Goal: Transaction & Acquisition: Purchase product/service

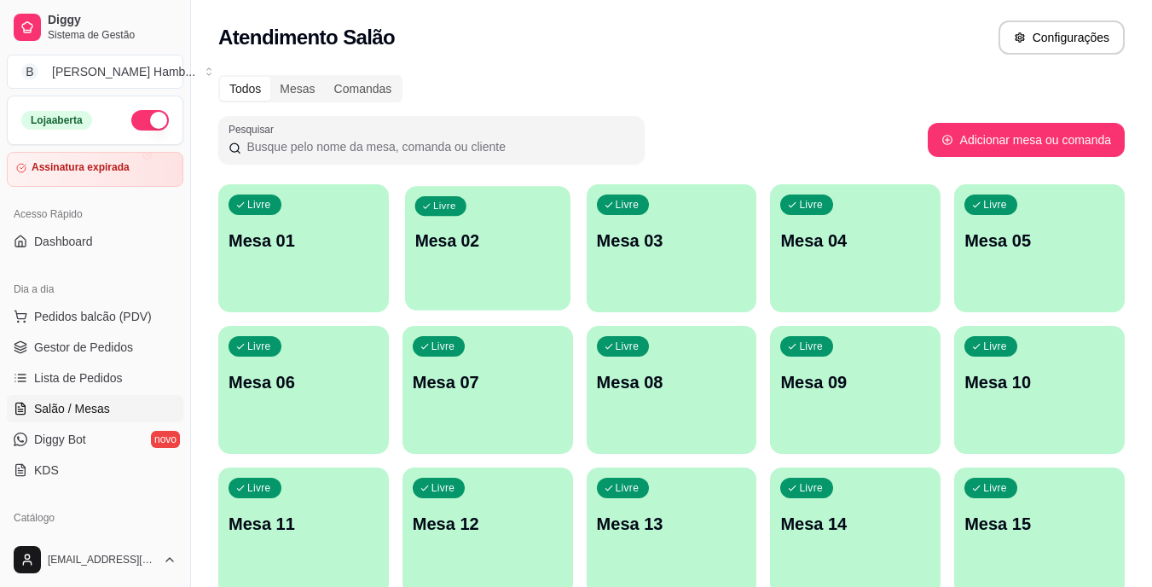
click at [500, 260] on div "Livre Mesa 02" at bounding box center [487, 238] width 165 height 104
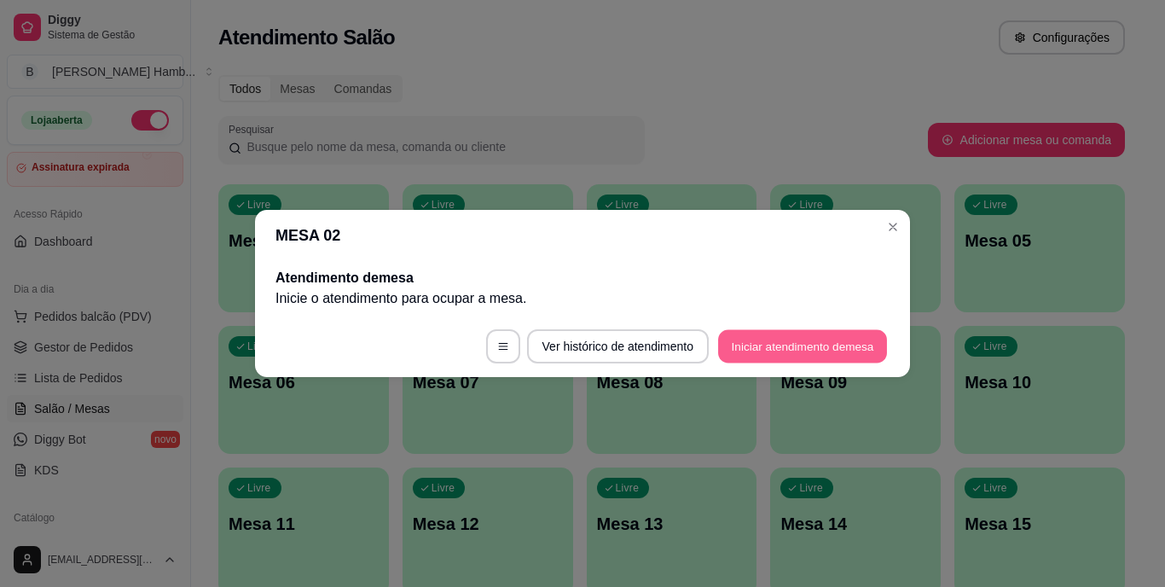
click at [782, 343] on button "Iniciar atendimento de mesa" at bounding box center [802, 346] width 169 height 33
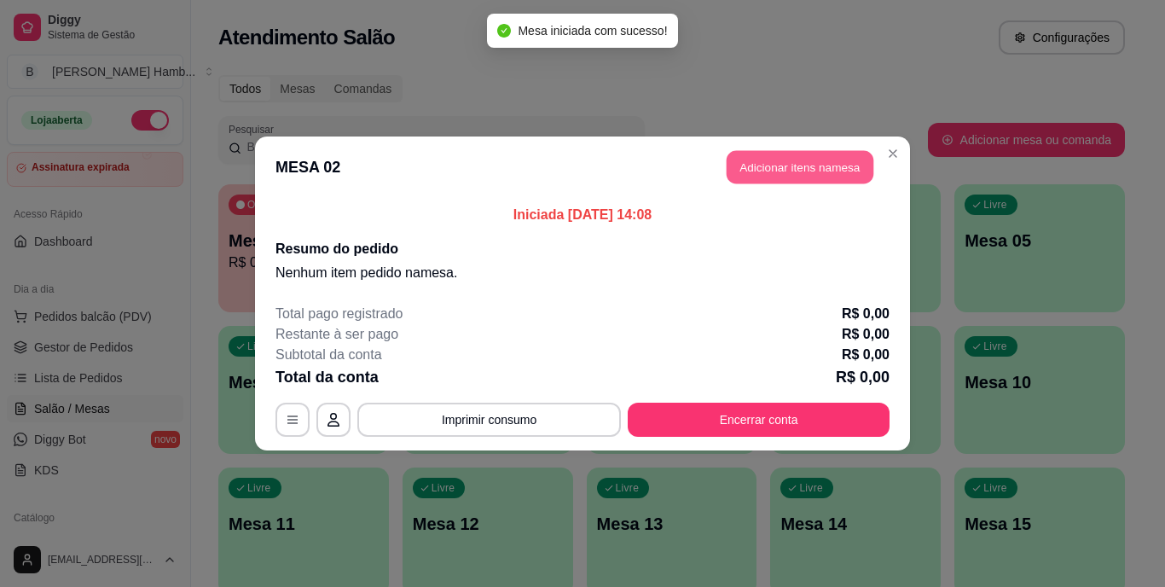
click at [787, 163] on button "Adicionar itens na mesa" at bounding box center [799, 167] width 147 height 33
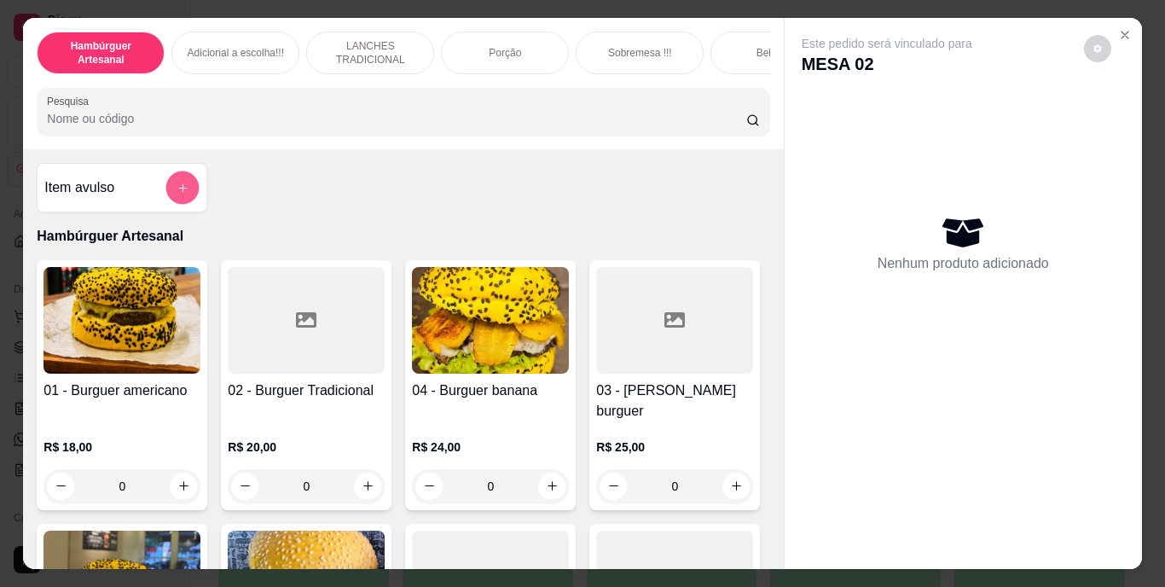
click at [182, 194] on icon "add-separate-item" at bounding box center [182, 187] width 13 height 13
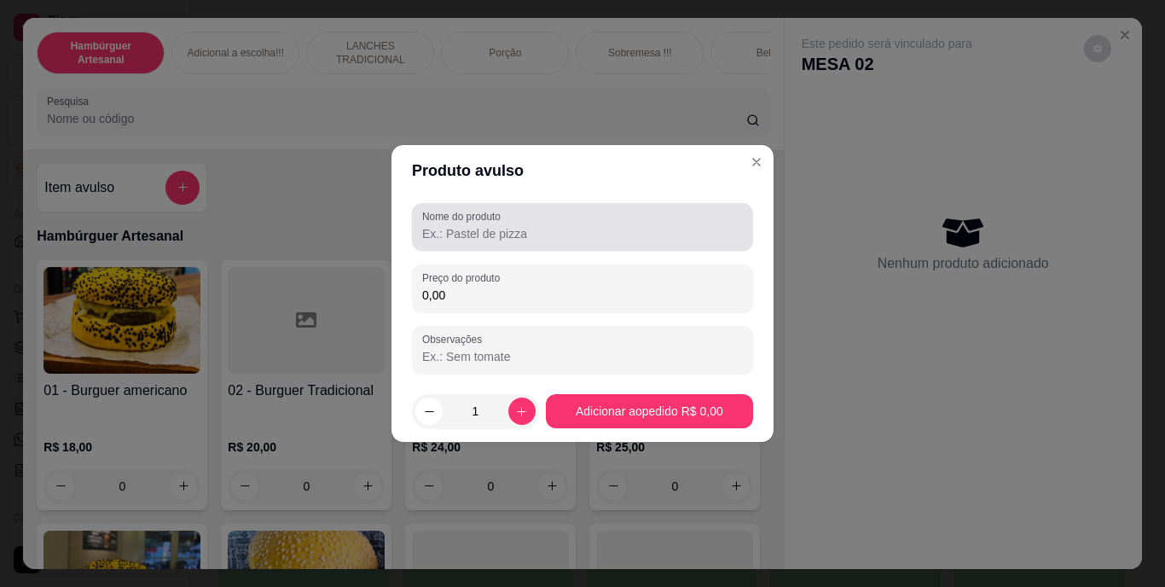
click at [448, 217] on label "Nome do produto" at bounding box center [464, 216] width 84 height 14
click at [448, 225] on input "Nome do produto" at bounding box center [582, 233] width 321 height 17
click at [448, 217] on label "Nome do produto" at bounding box center [464, 216] width 84 height 14
click at [448, 225] on input "tapioca de" at bounding box center [582, 233] width 321 height 17
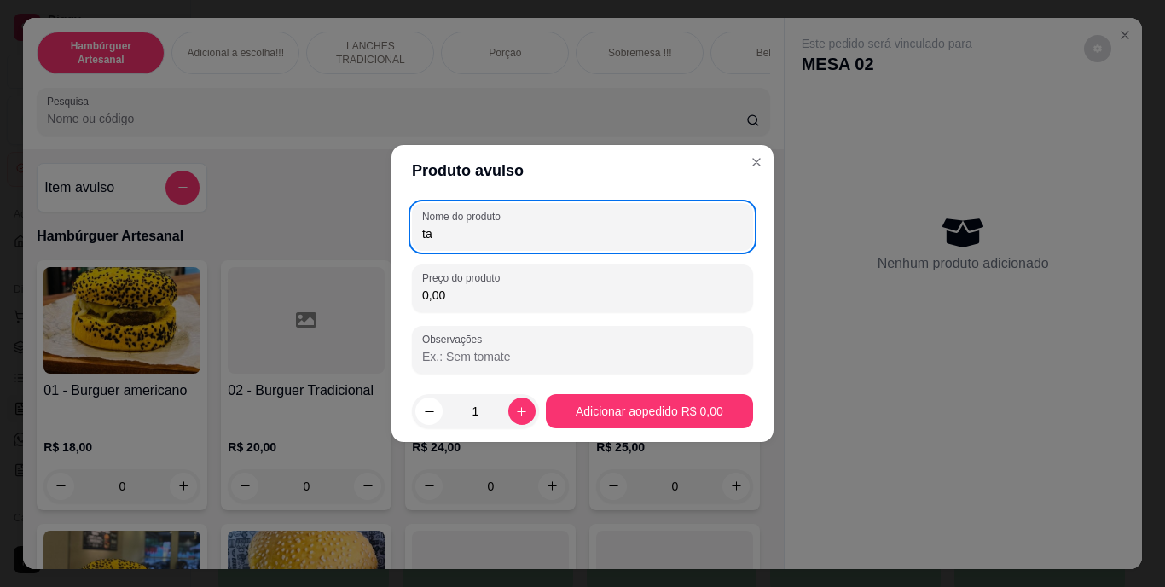
type input "t"
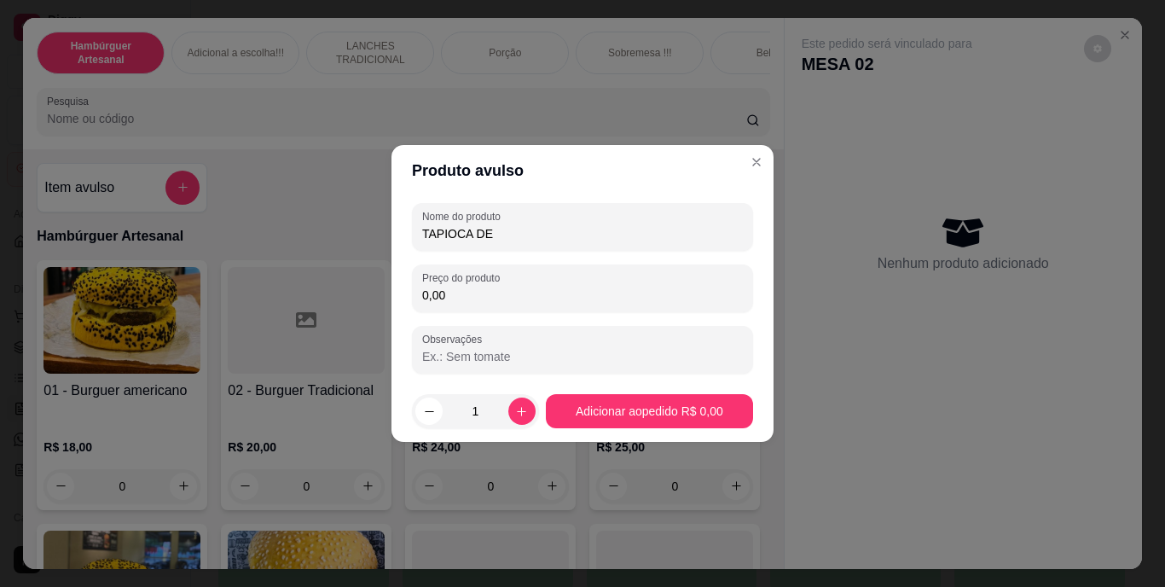
click at [506, 228] on input "TAPIOCA DE" at bounding box center [582, 233] width 321 height 17
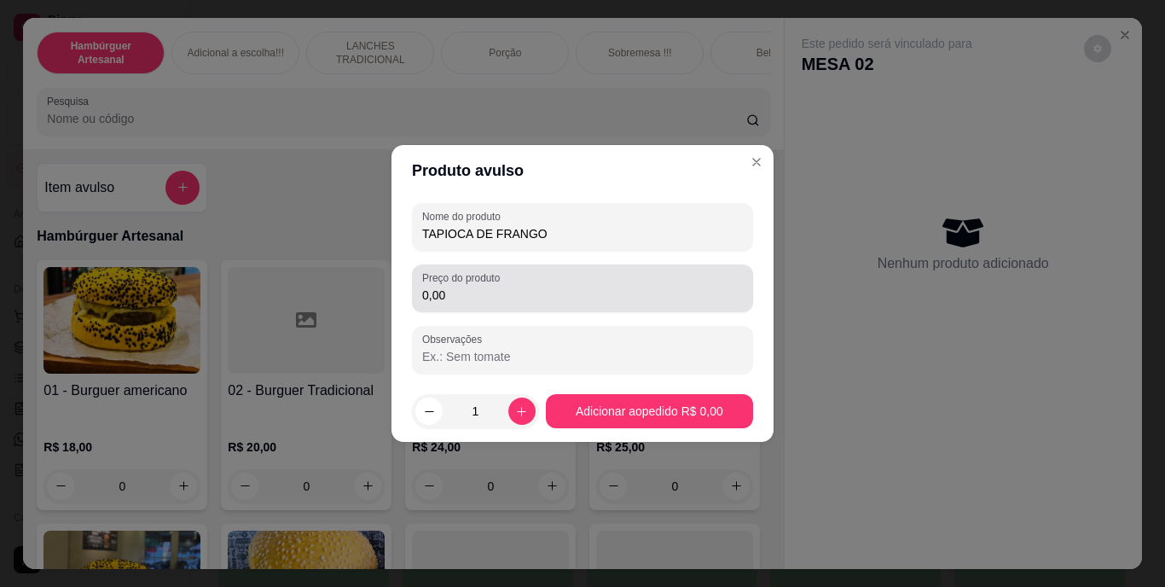
type input "TAPIOCA DE FRANGO"
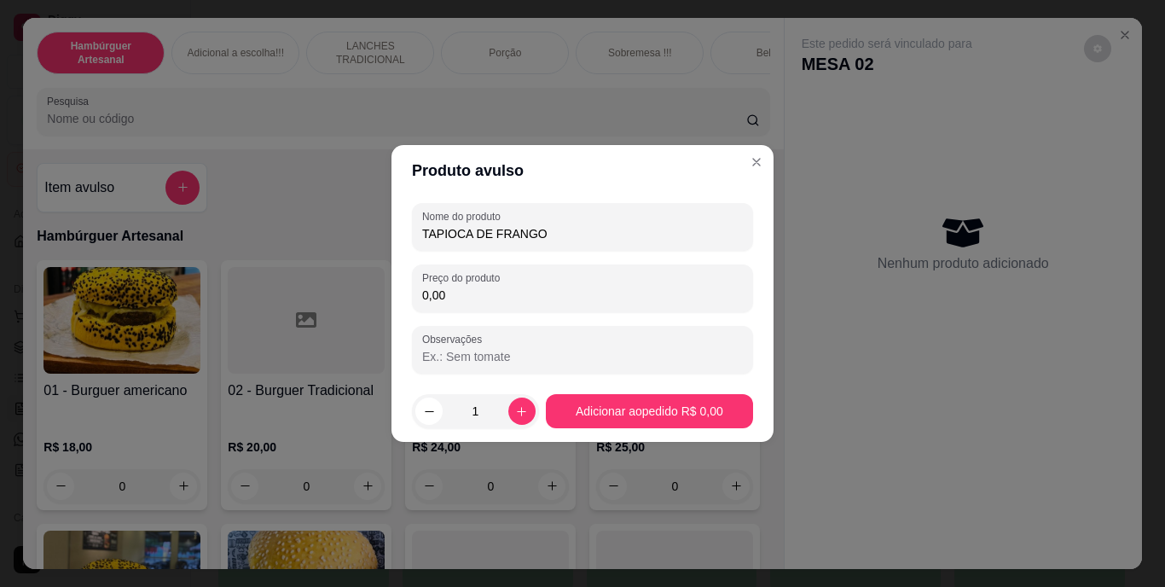
click at [533, 292] on input "0,00" at bounding box center [582, 294] width 321 height 17
type input "17,00"
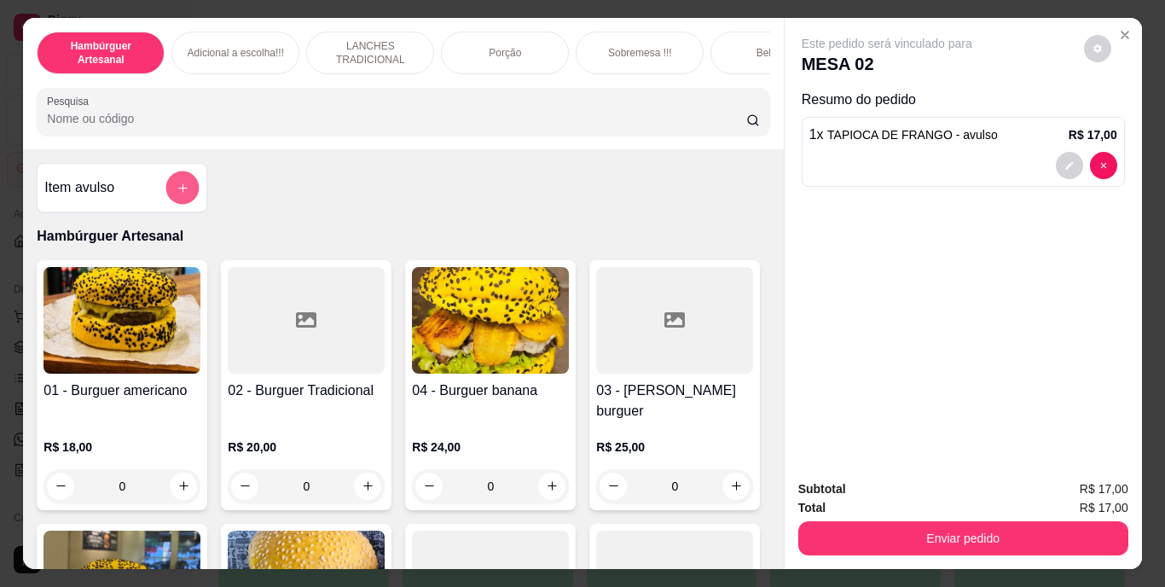
click at [171, 182] on button "add-separate-item" at bounding box center [182, 187] width 33 height 33
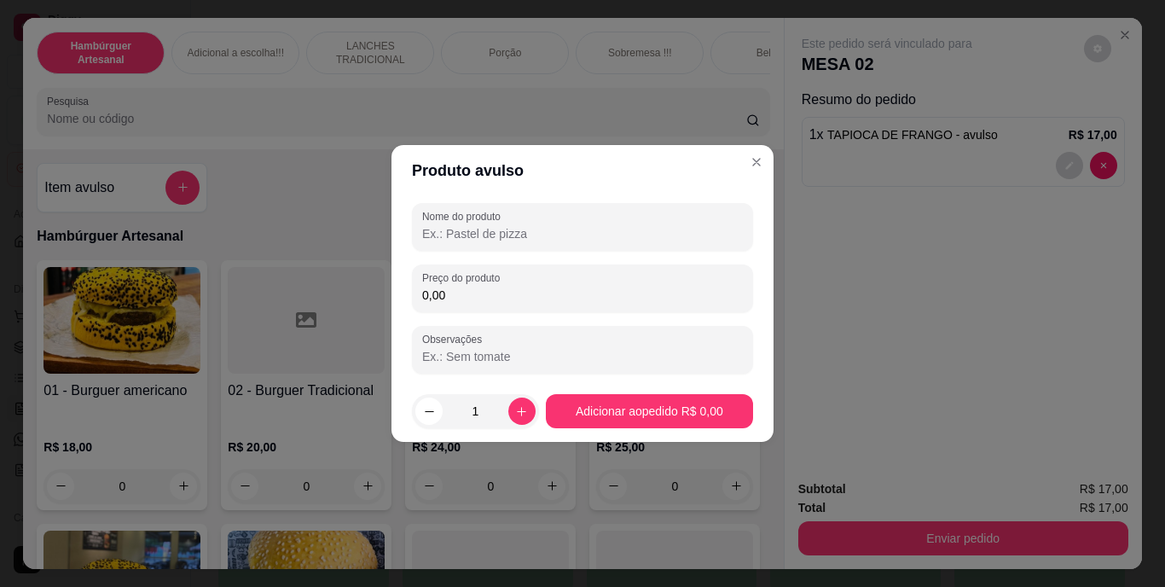
click at [463, 225] on input "Nome do produto" at bounding box center [582, 233] width 321 height 17
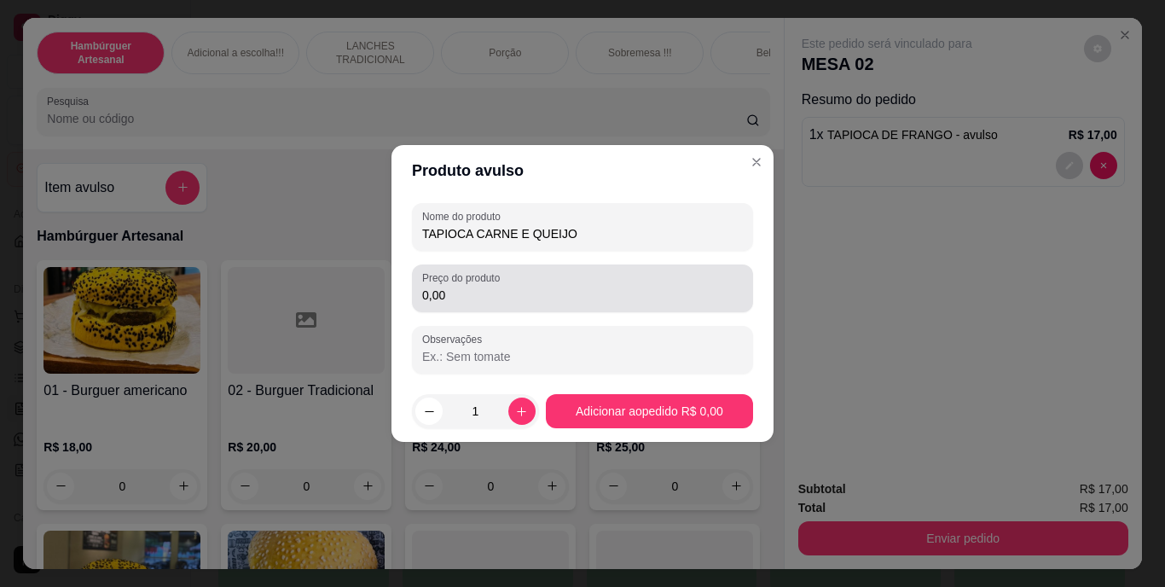
type input "TAPIOCA CARNE E QUEIJO"
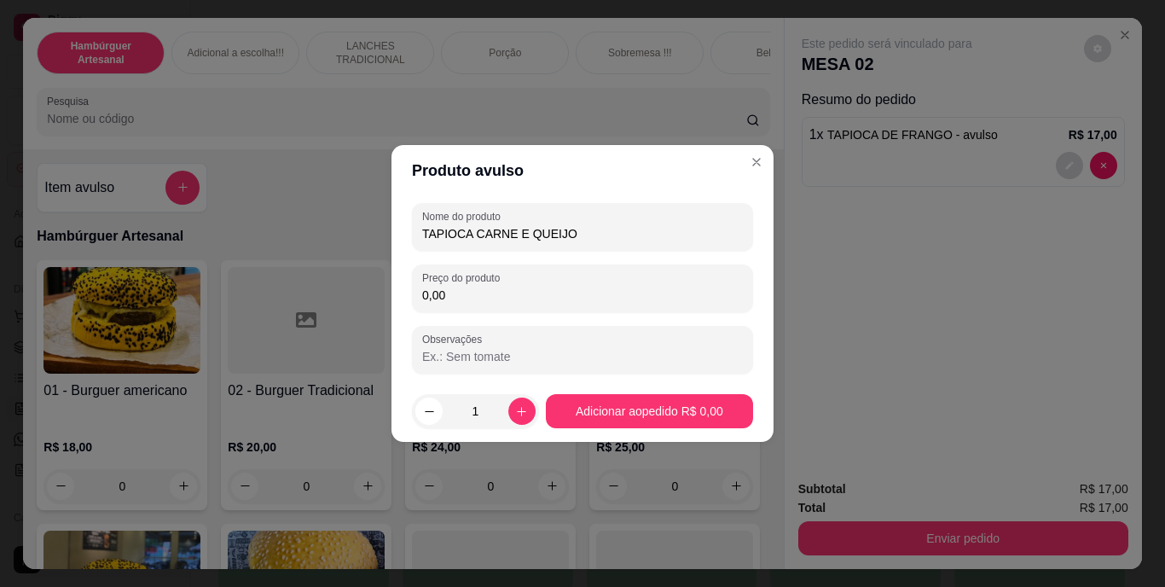
click at [512, 292] on input "0,00" at bounding box center [582, 294] width 321 height 17
type input "17,00"
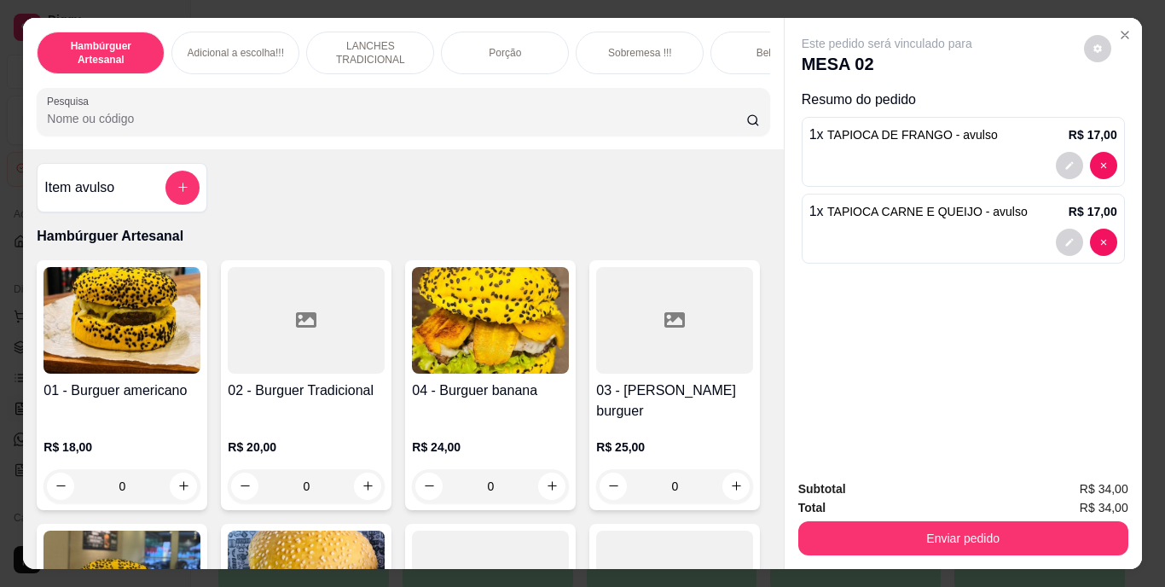
click at [485, 126] on input "Pesquisa" at bounding box center [396, 118] width 699 height 17
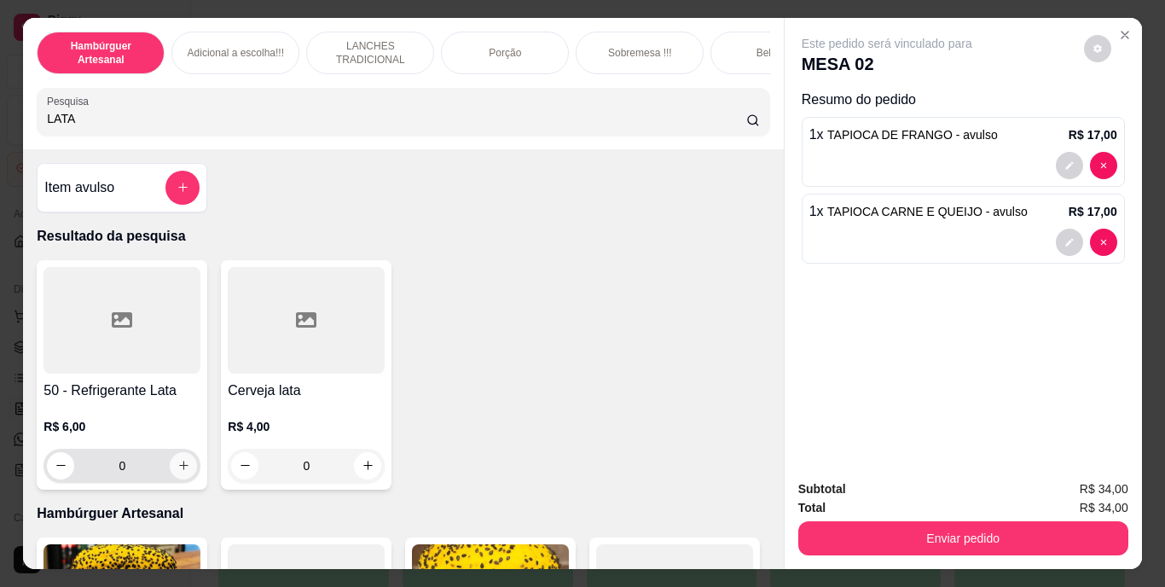
type input "LATA"
click at [177, 471] on icon "increase-product-quantity" at bounding box center [183, 465] width 13 height 13
type input "1"
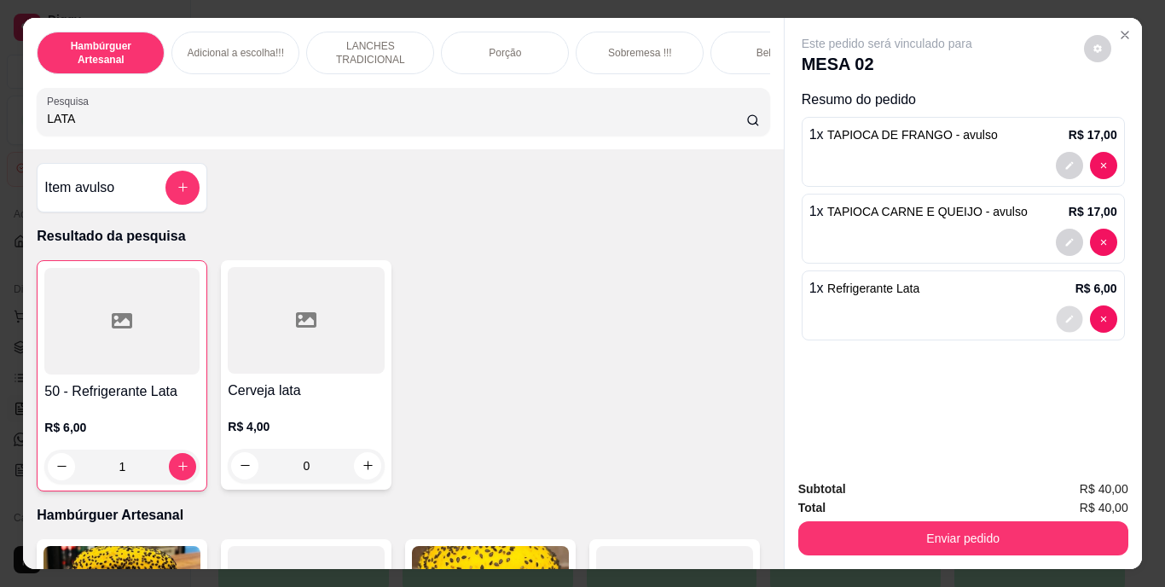
click at [1064, 314] on icon "decrease-product-quantity" at bounding box center [1069, 319] width 10 height 10
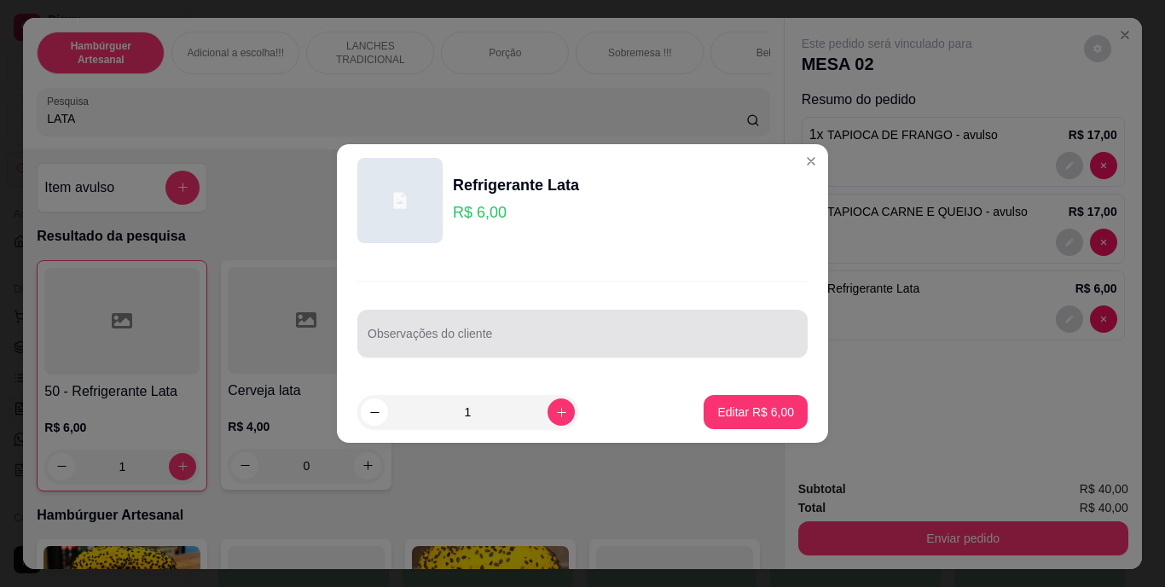
click at [725, 350] on div "Observações do cliente" at bounding box center [582, 333] width 450 height 48
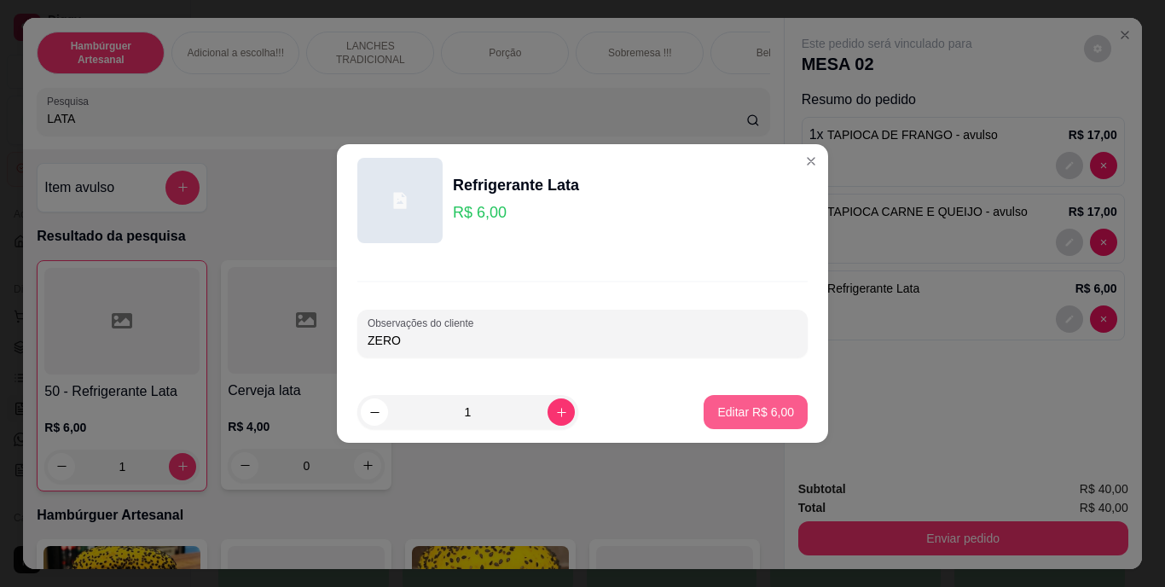
type input "ZERO"
click at [734, 404] on p "Editar R$ 6,00" at bounding box center [755, 411] width 77 height 17
type input "0"
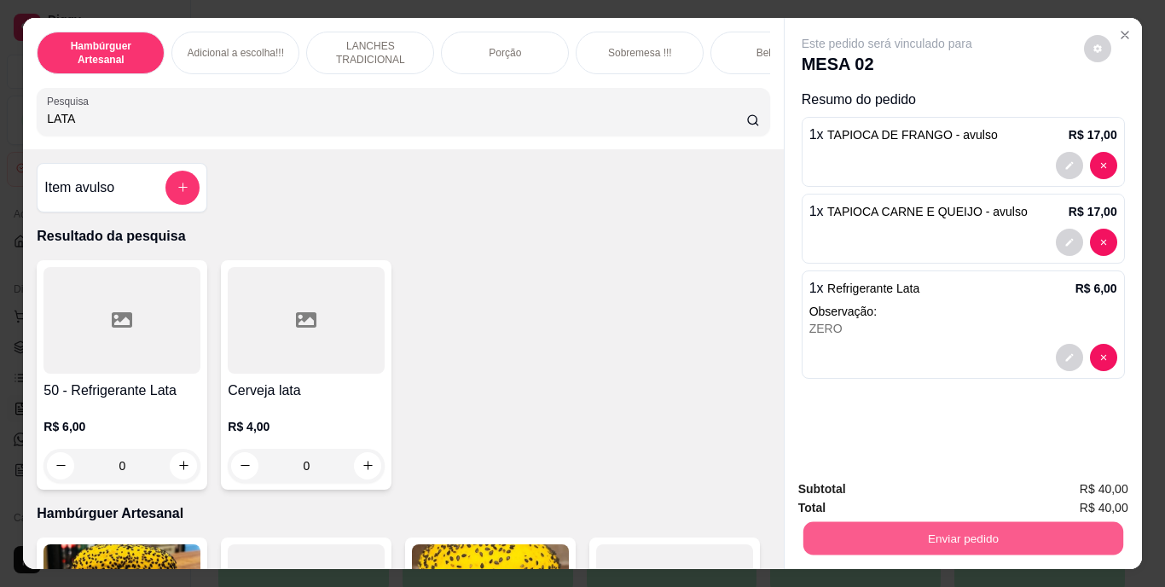
click at [876, 529] on button "Enviar pedido" at bounding box center [962, 538] width 320 height 33
click at [847, 482] on button "Não registrar e enviar pedido" at bounding box center [906, 490] width 172 height 32
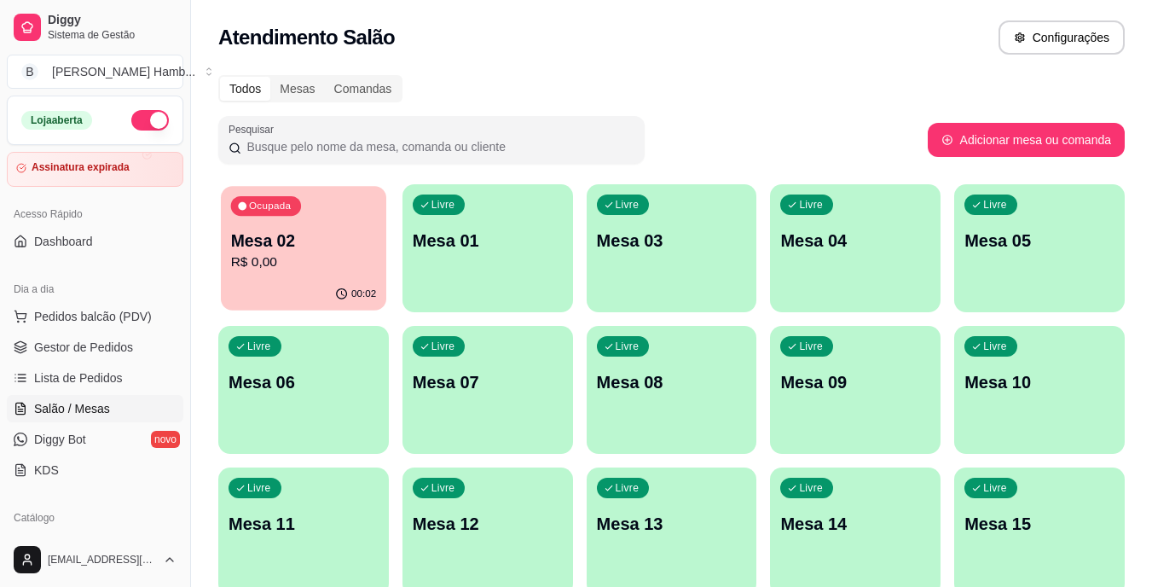
click at [357, 230] on p "Mesa 02" at bounding box center [304, 240] width 146 height 23
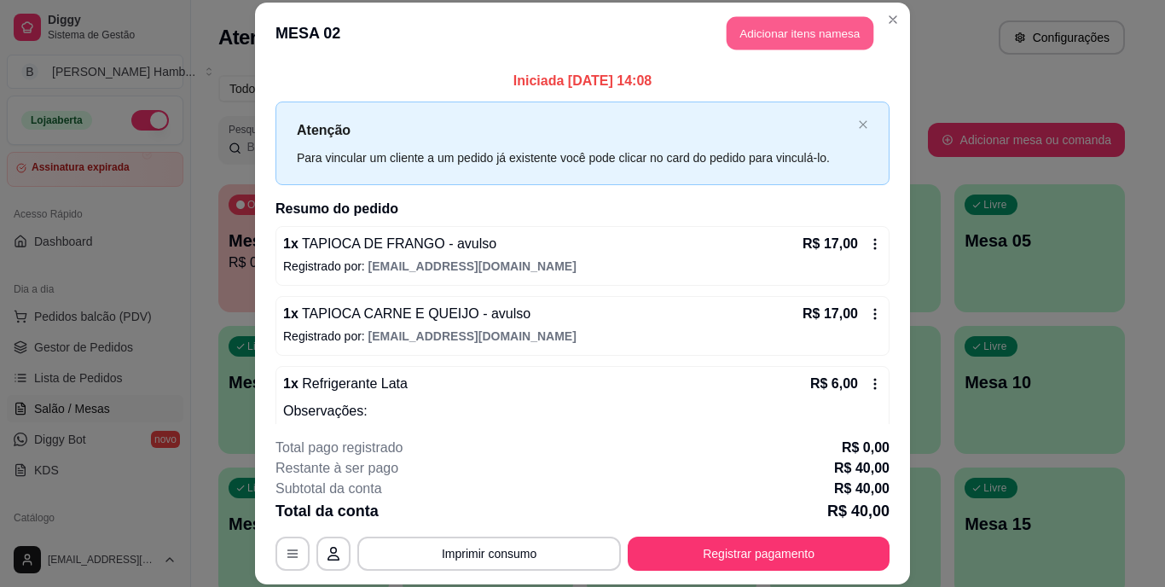
click at [735, 27] on button "Adicionar itens na mesa" at bounding box center [799, 33] width 147 height 33
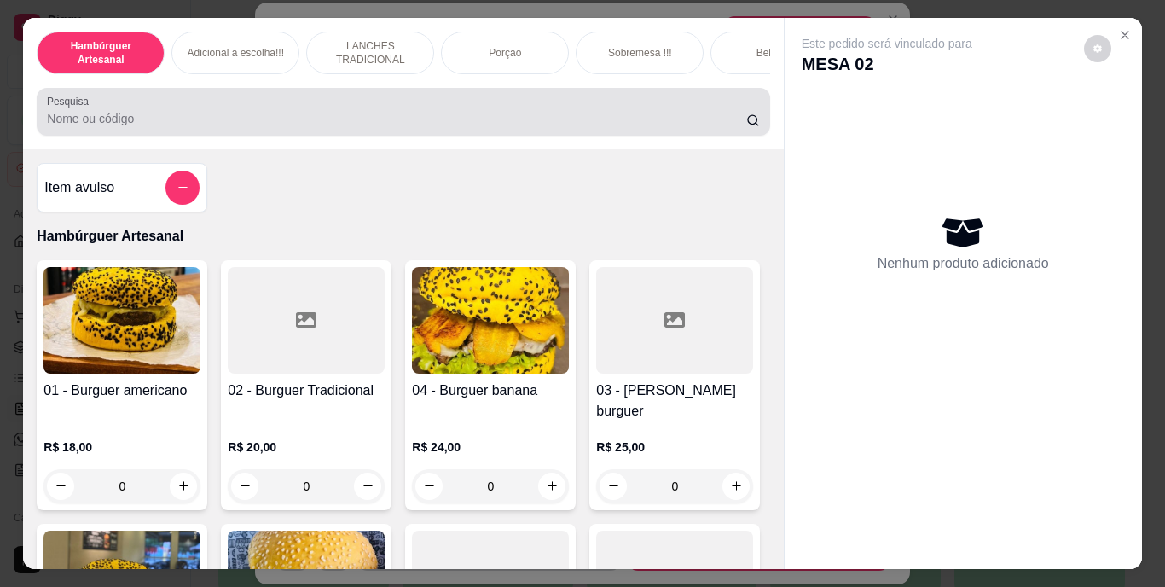
click at [583, 113] on div at bounding box center [403, 112] width 712 height 34
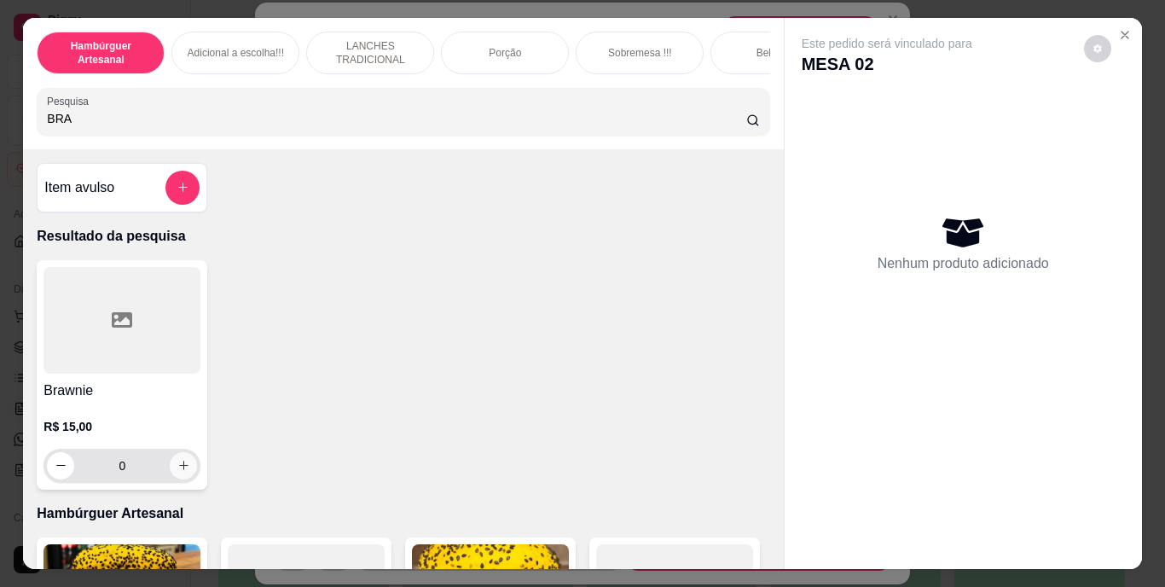
type input "BRA"
click at [179, 471] on icon "increase-product-quantity" at bounding box center [183, 465] width 13 height 13
type input "1"
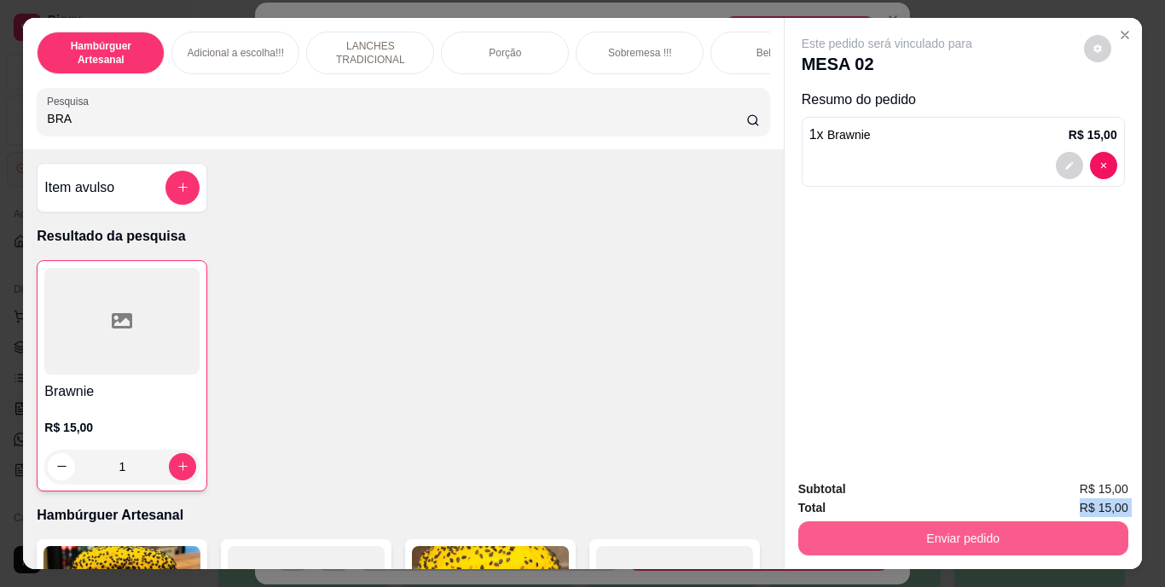
drag, startPoint x: 1021, startPoint y: 550, endPoint x: 1010, endPoint y: 505, distance: 46.5
click at [1010, 505] on div "Subtotal R$ 15,00 Total R$ 15,00 Enviar pedido" at bounding box center [962, 516] width 357 height 103
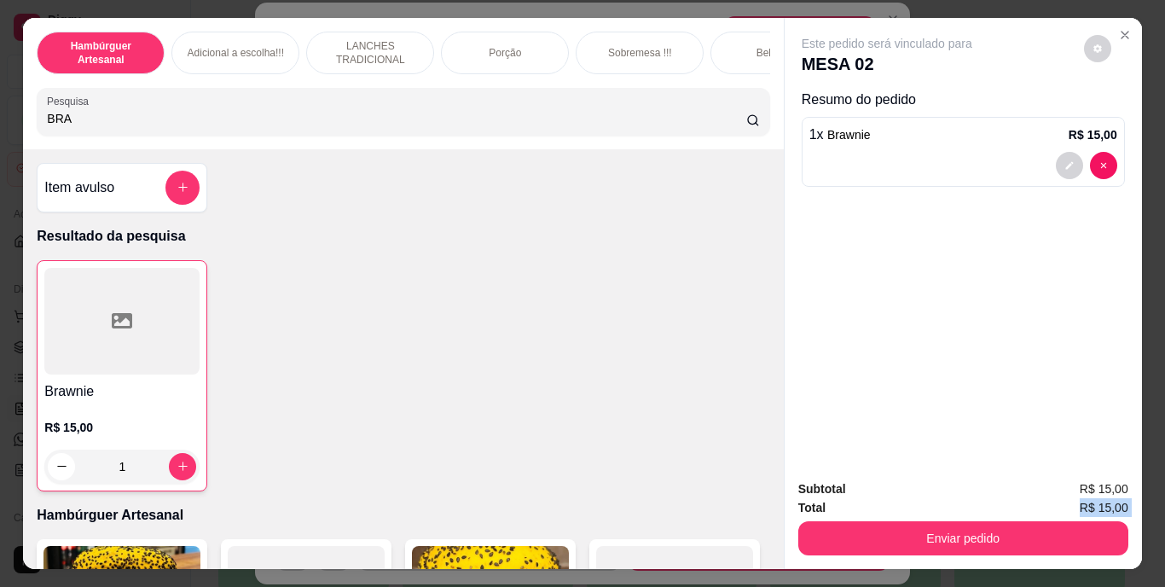
click at [1009, 521] on button "Enviar pedido" at bounding box center [963, 538] width 330 height 34
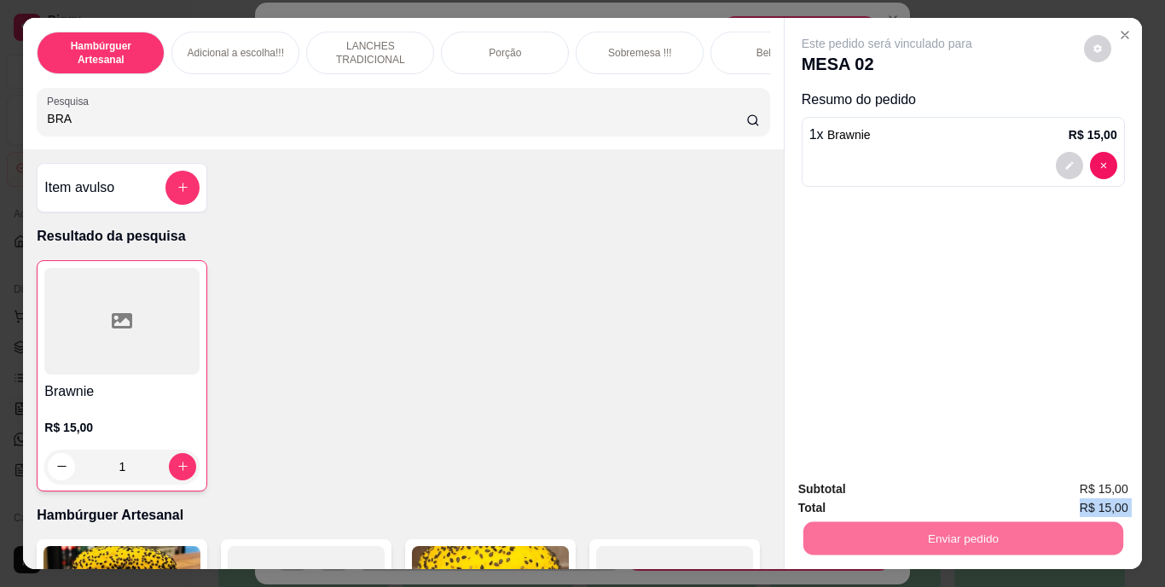
click at [968, 494] on button "Não registrar e enviar pedido" at bounding box center [906, 490] width 172 height 32
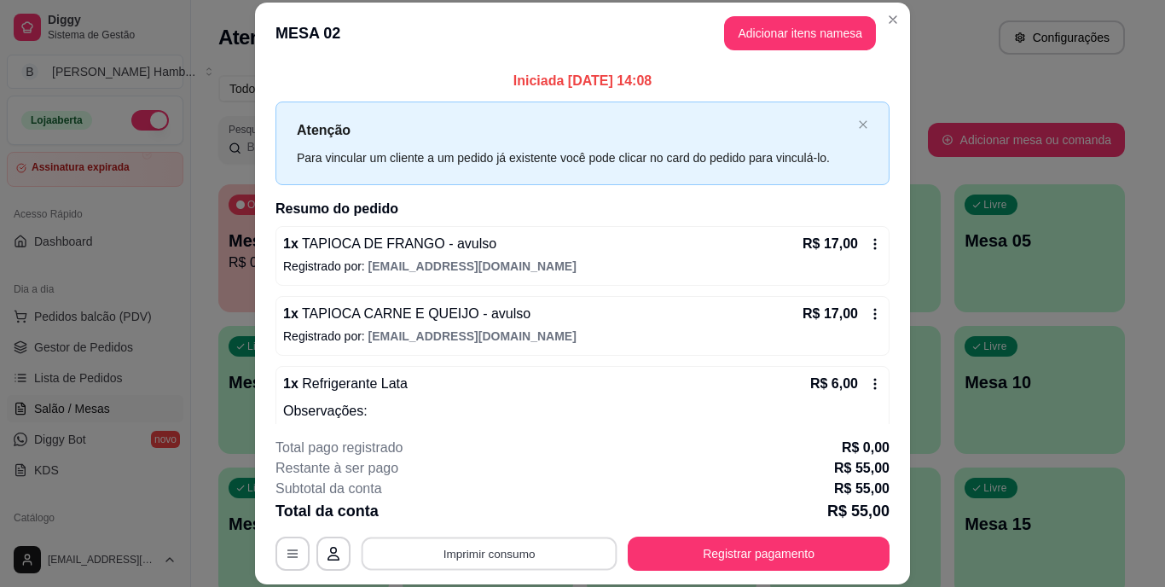
click at [546, 548] on button "Imprimir consumo" at bounding box center [489, 552] width 256 height 33
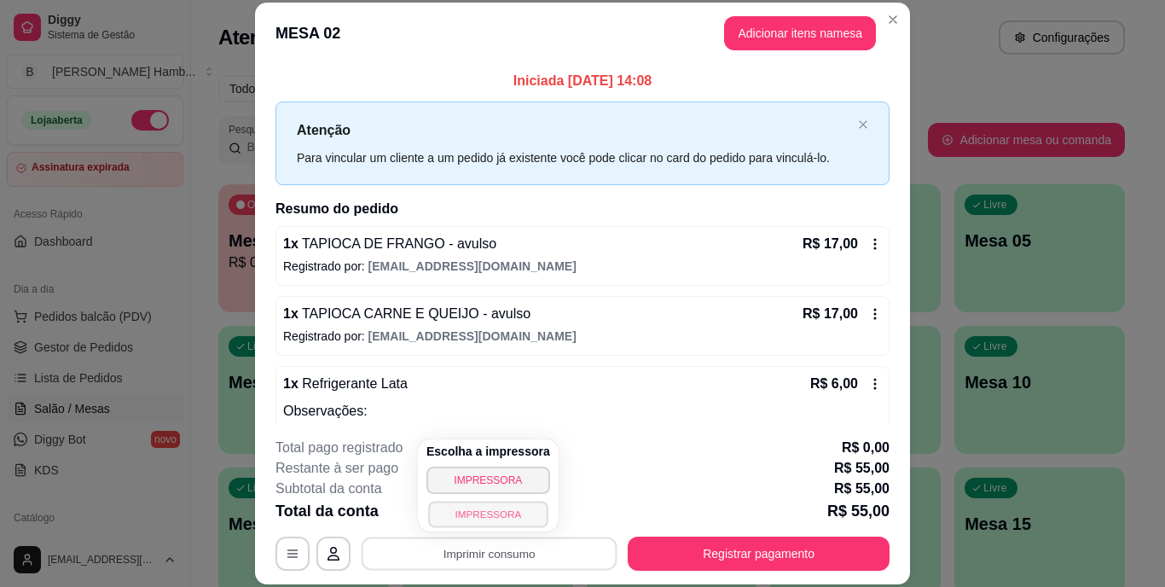
click at [513, 516] on button "IMPRESSORA" at bounding box center [487, 513] width 119 height 26
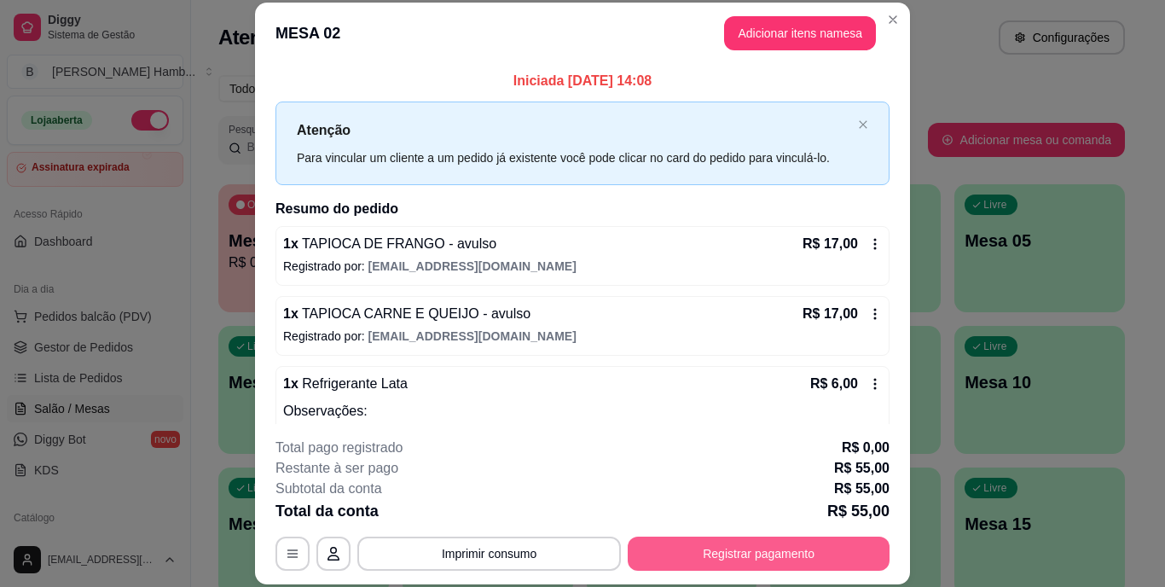
click at [662, 564] on button "Registrar pagamento" at bounding box center [758, 553] width 262 height 34
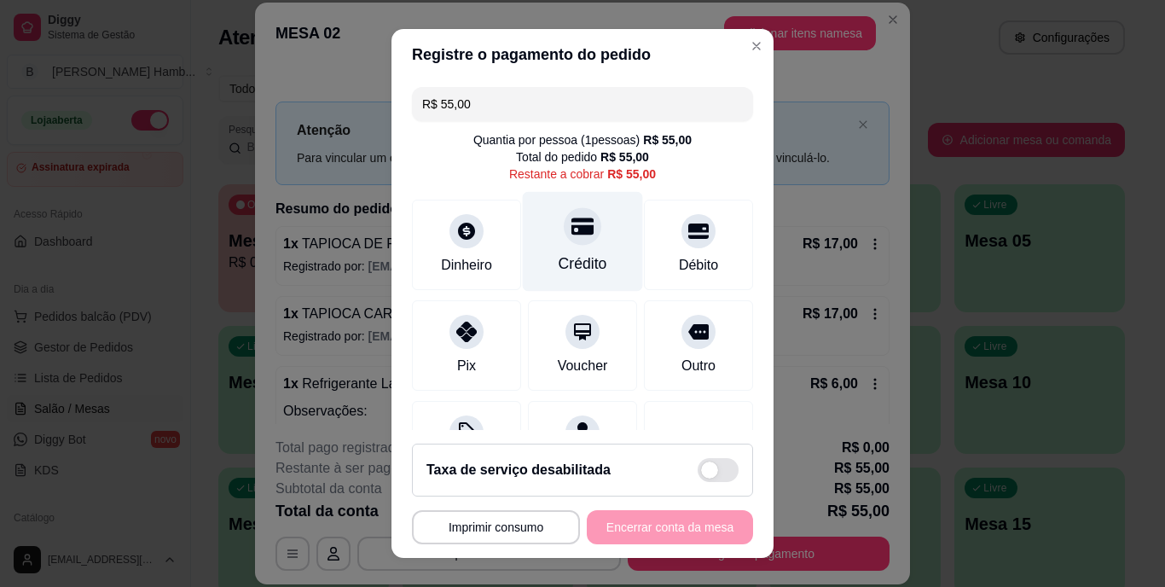
click at [579, 241] on div "Crédito" at bounding box center [583, 242] width 120 height 100
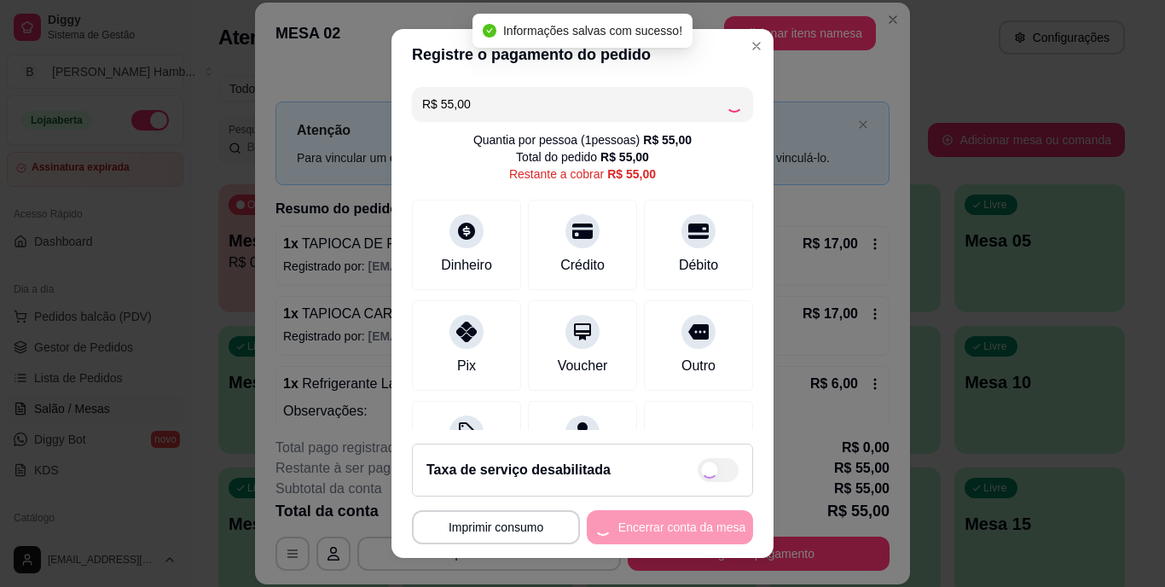
type input "R$ 0,00"
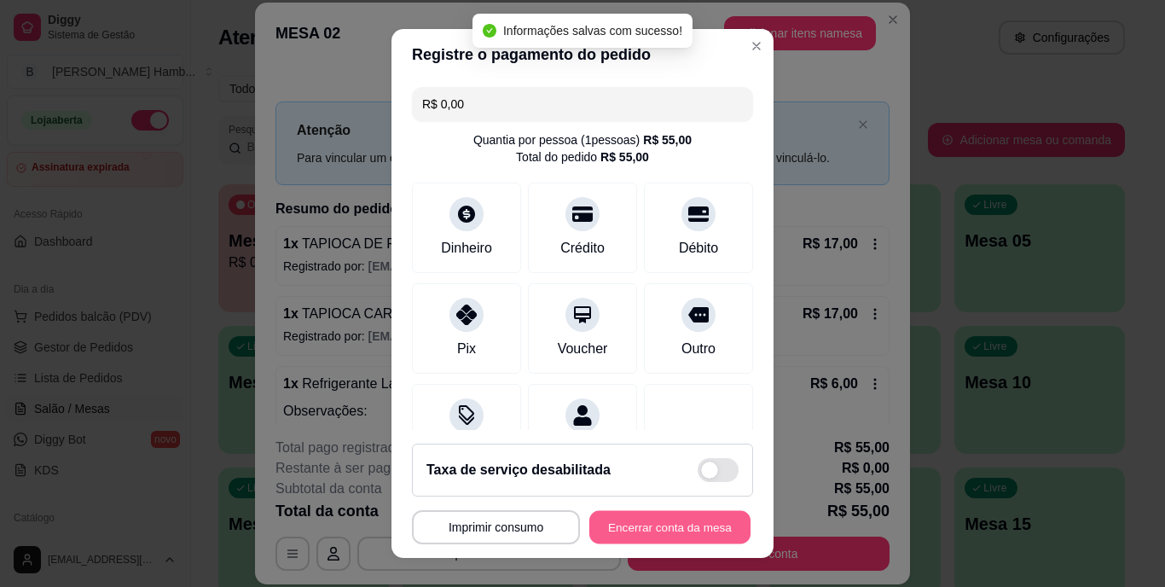
click at [665, 529] on button "Encerrar conta da mesa" at bounding box center [669, 526] width 161 height 33
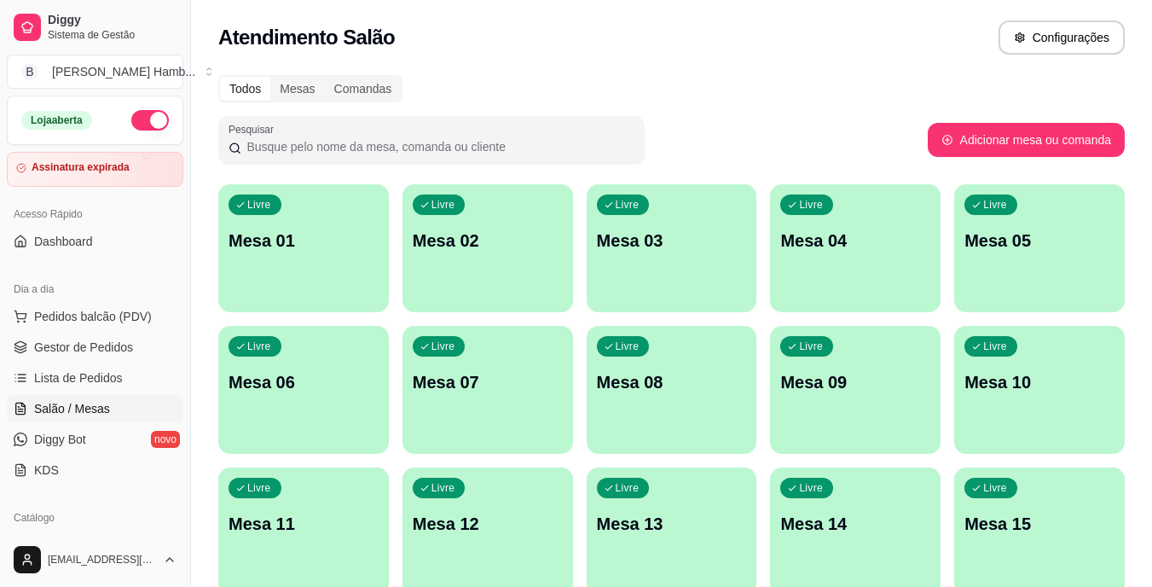
click at [92, 314] on span "Pedidos balcão (PDV)" at bounding box center [93, 316] width 118 height 17
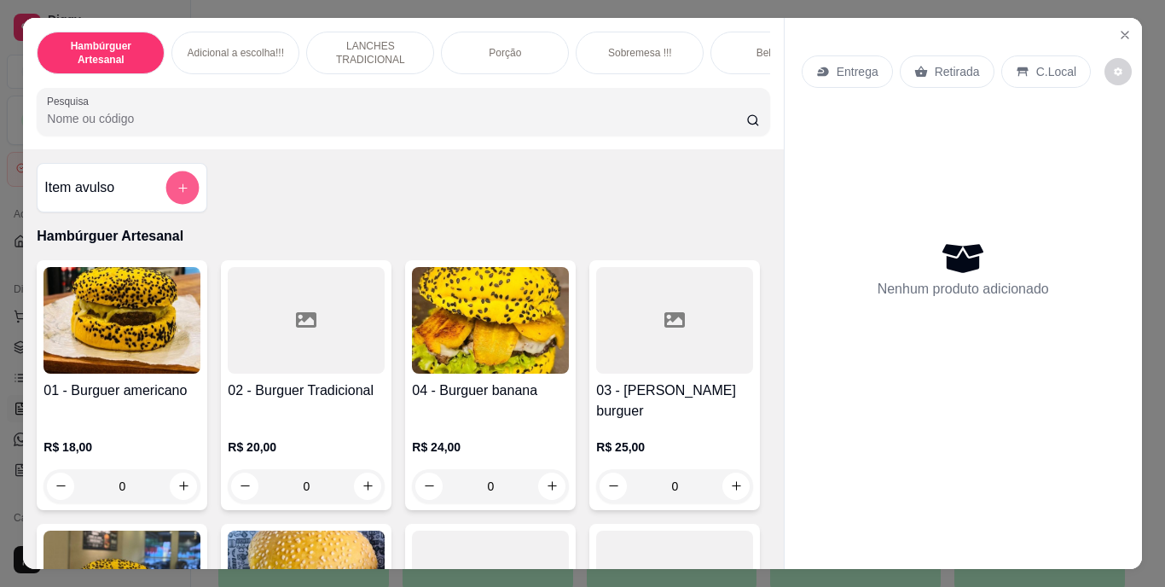
click at [178, 192] on icon "add-separate-item" at bounding box center [182, 187] width 9 height 9
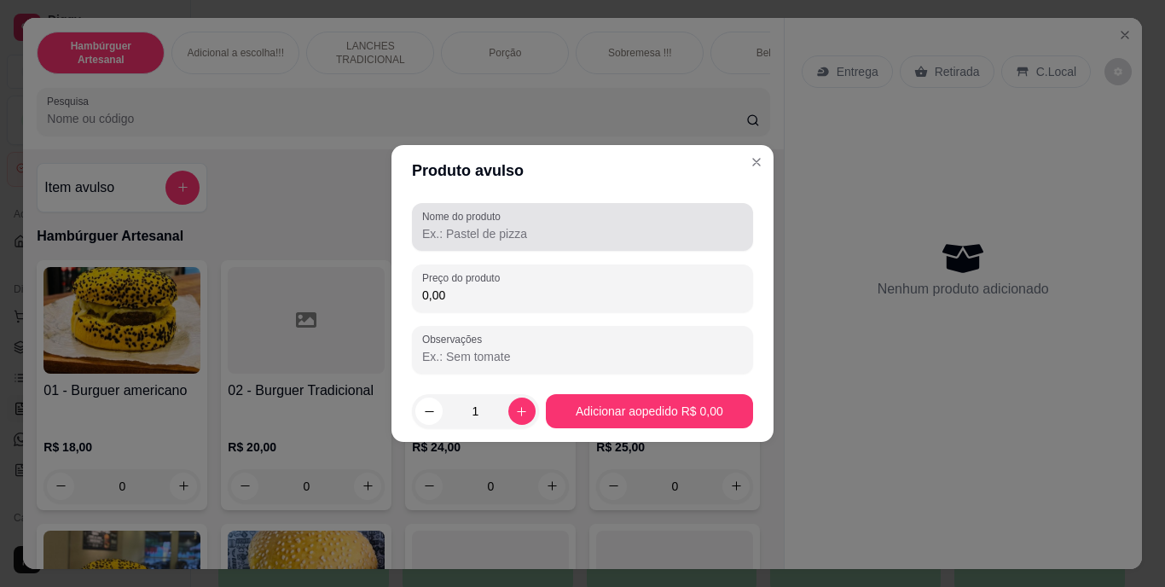
click at [452, 219] on label "Nome do produto" at bounding box center [464, 216] width 84 height 14
click at [452, 225] on input "Nome do produto" at bounding box center [582, 233] width 321 height 17
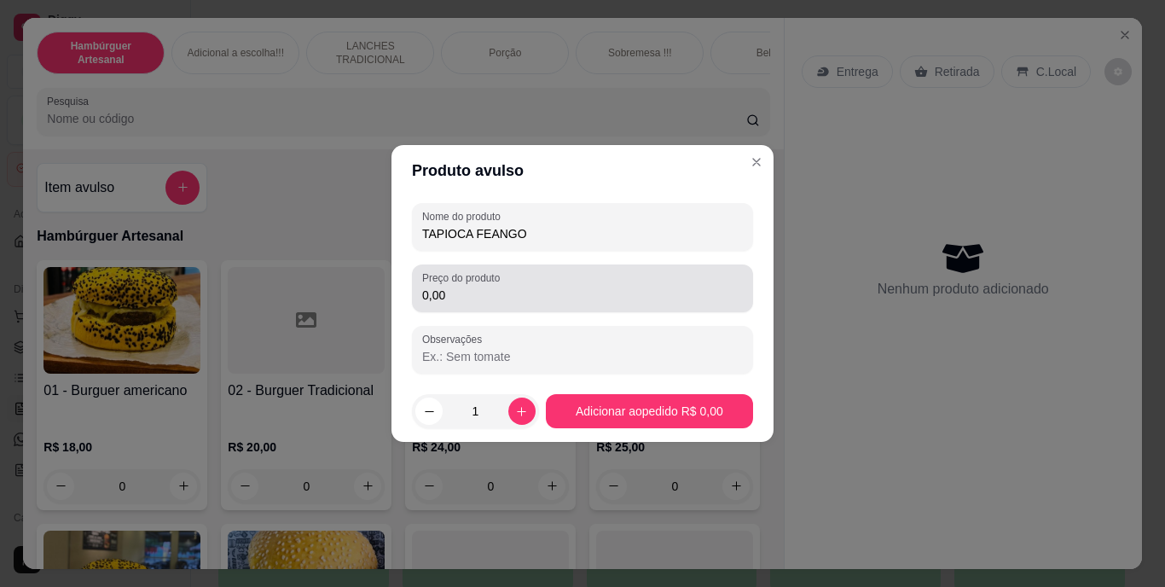
type input "TAPIOCA FEANGO"
click at [519, 307] on div "Preço do produto 0,00" at bounding box center [582, 288] width 341 height 48
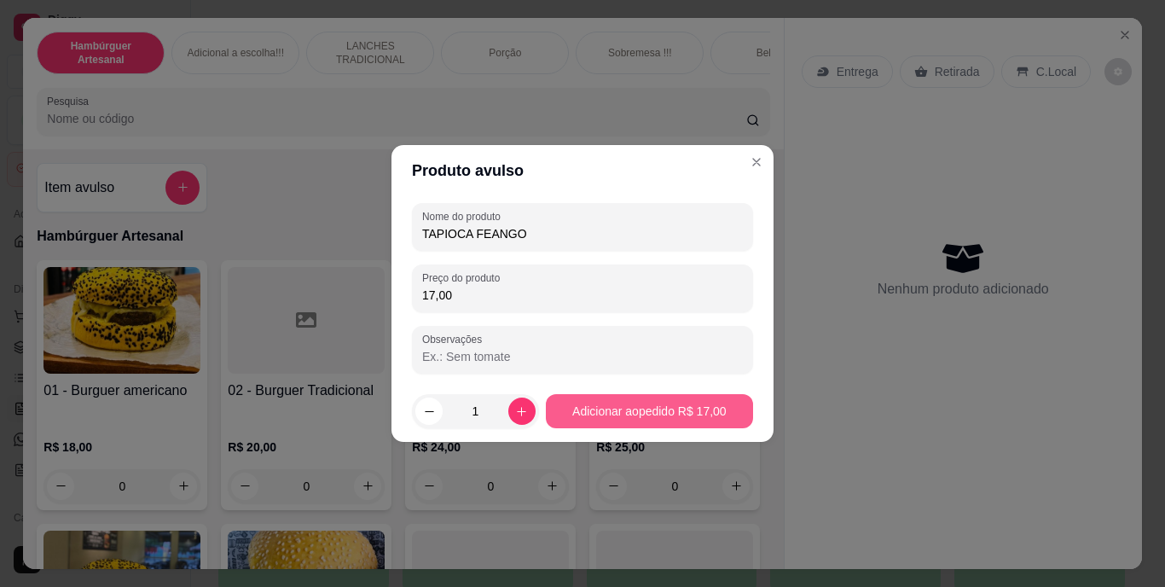
type input "17,00"
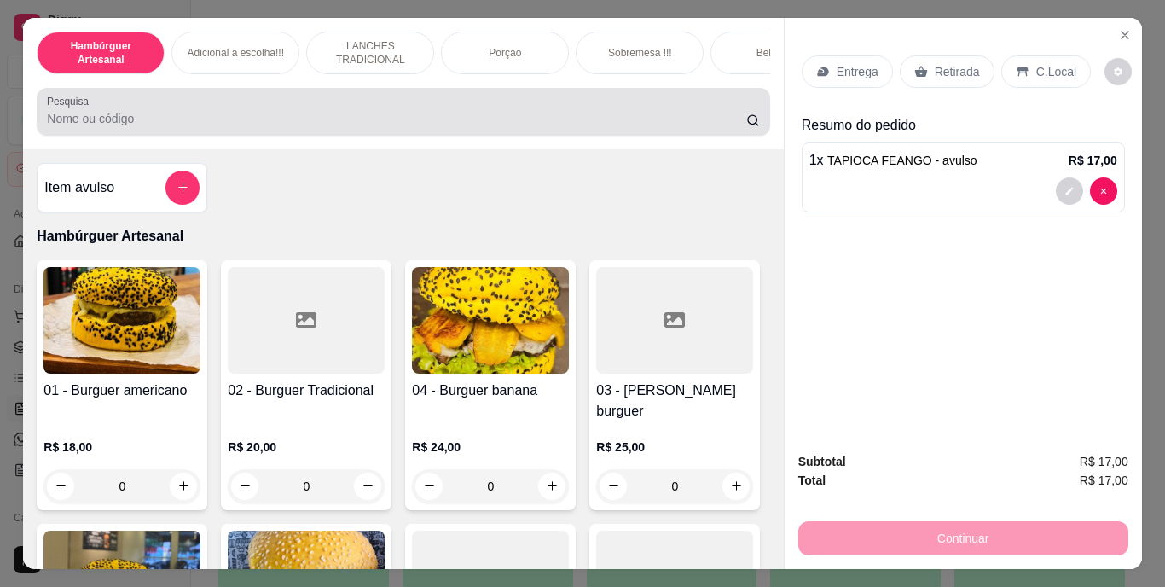
click at [668, 115] on div at bounding box center [403, 112] width 712 height 34
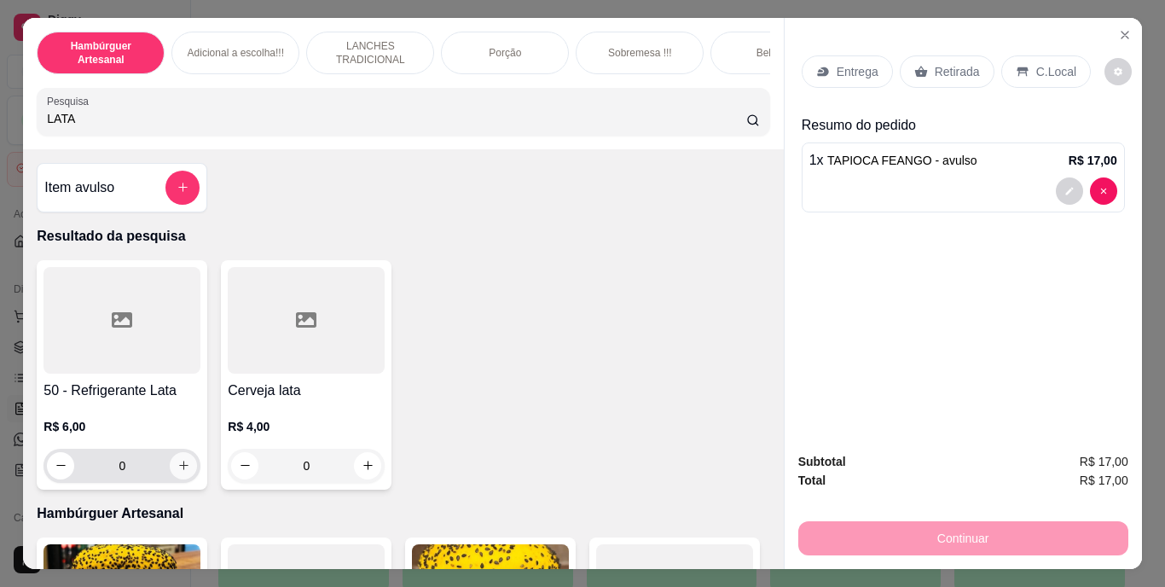
type input "LATA"
click at [177, 471] on icon "increase-product-quantity" at bounding box center [183, 465] width 13 height 13
type input "1"
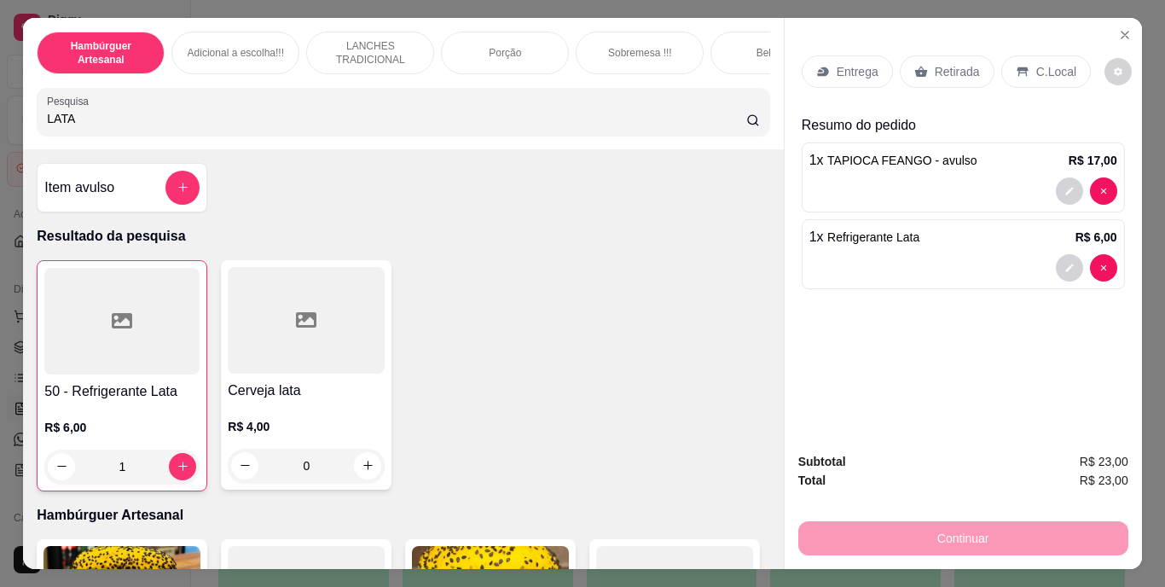
click at [958, 72] on p "Retirada" at bounding box center [956, 71] width 45 height 17
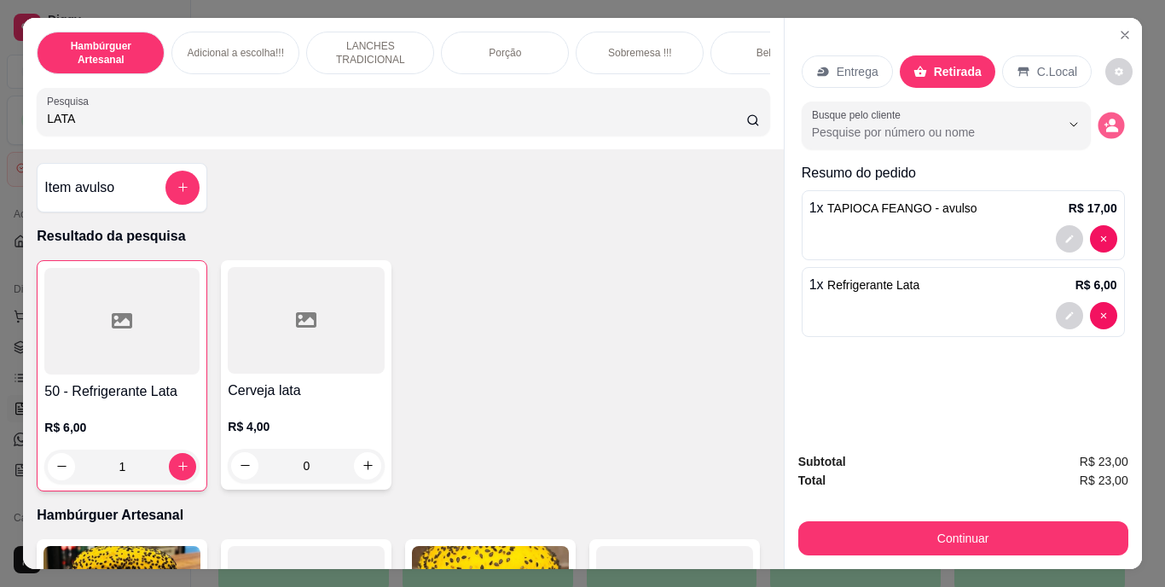
click at [1108, 119] on circle "decrease-product-quantity" at bounding box center [1111, 122] width 7 height 7
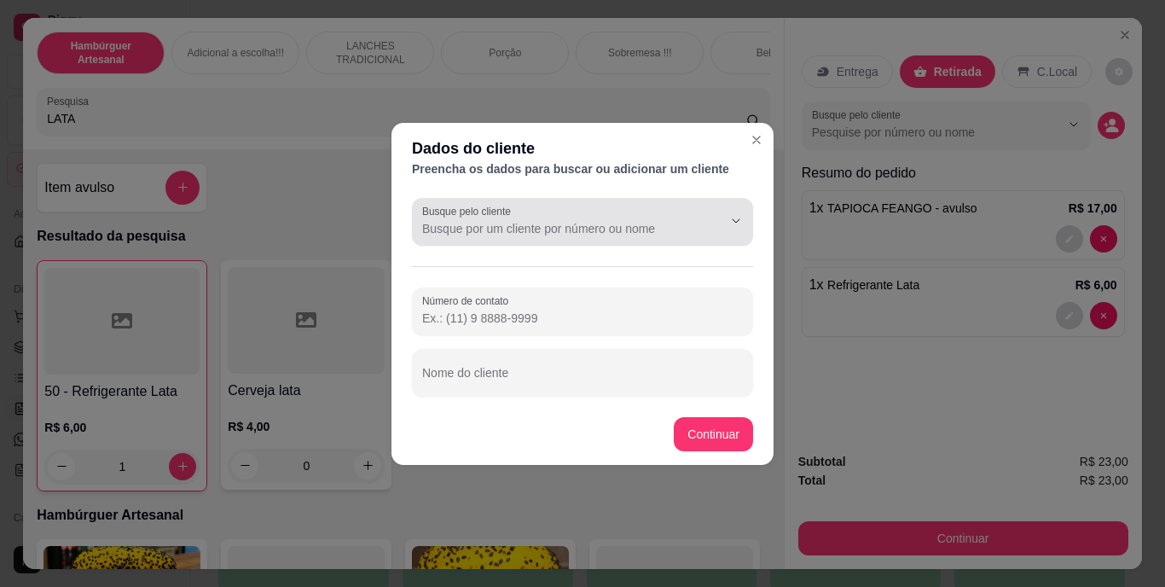
click at [698, 221] on button "Show suggestions" at bounding box center [711, 220] width 26 height 26
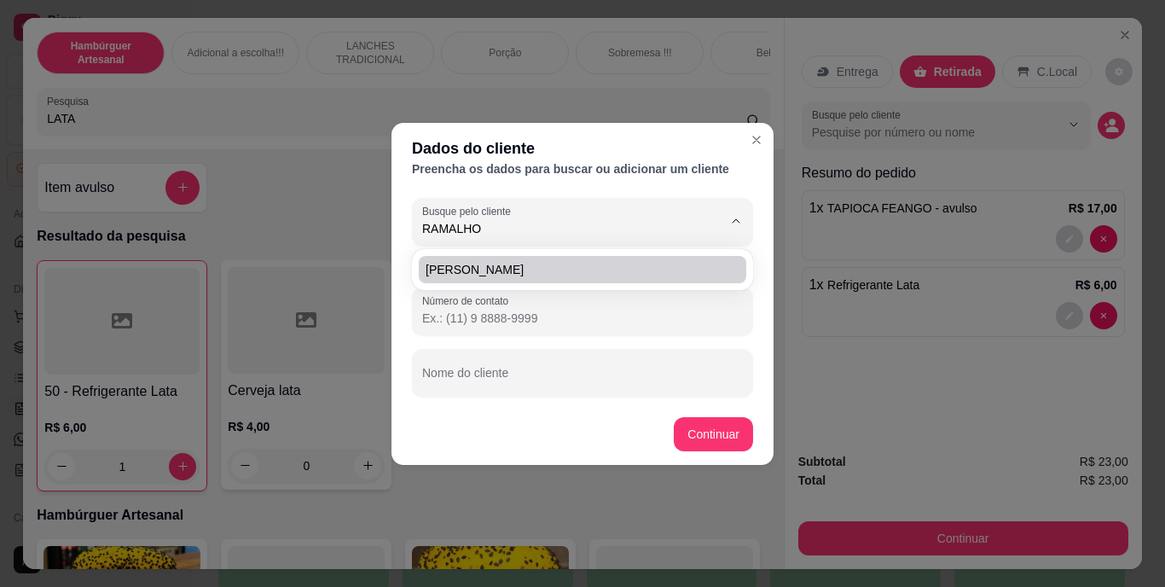
click at [651, 259] on li "[PERSON_NAME]" at bounding box center [582, 269] width 327 height 27
type input "[PERSON_NAME]"
type input "[PHONE_NUMBER]"
type input "[PERSON_NAME]"
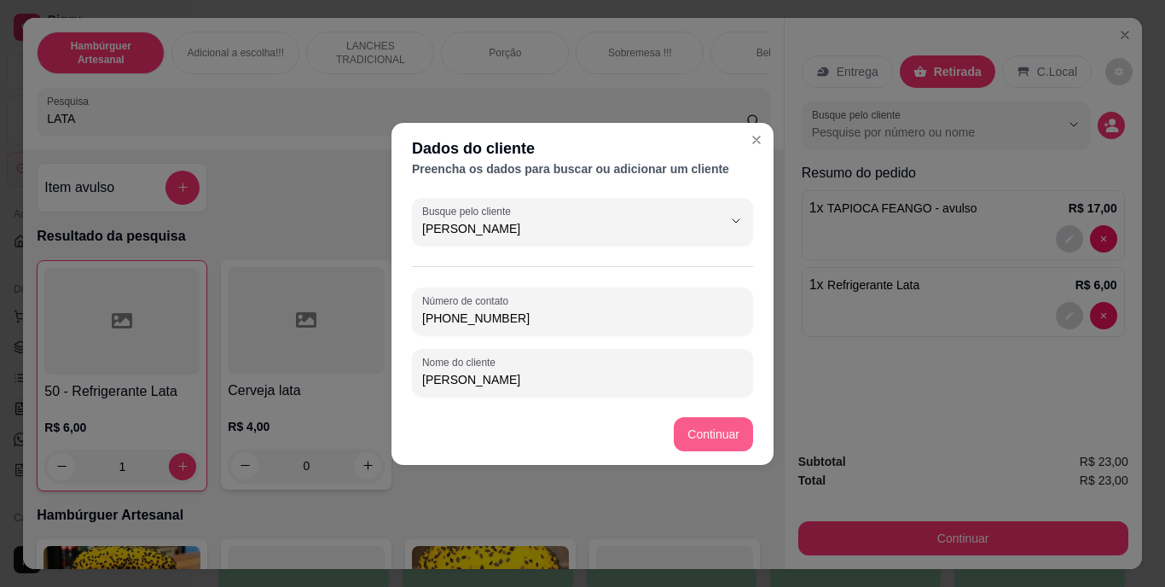
type input "[PERSON_NAME]"
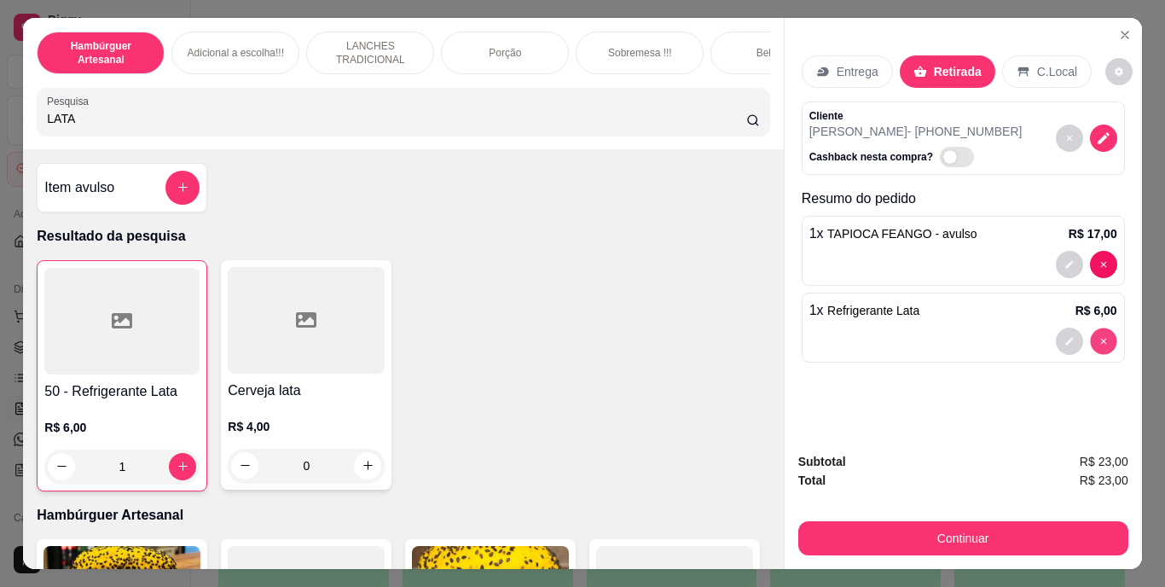
type input "0"
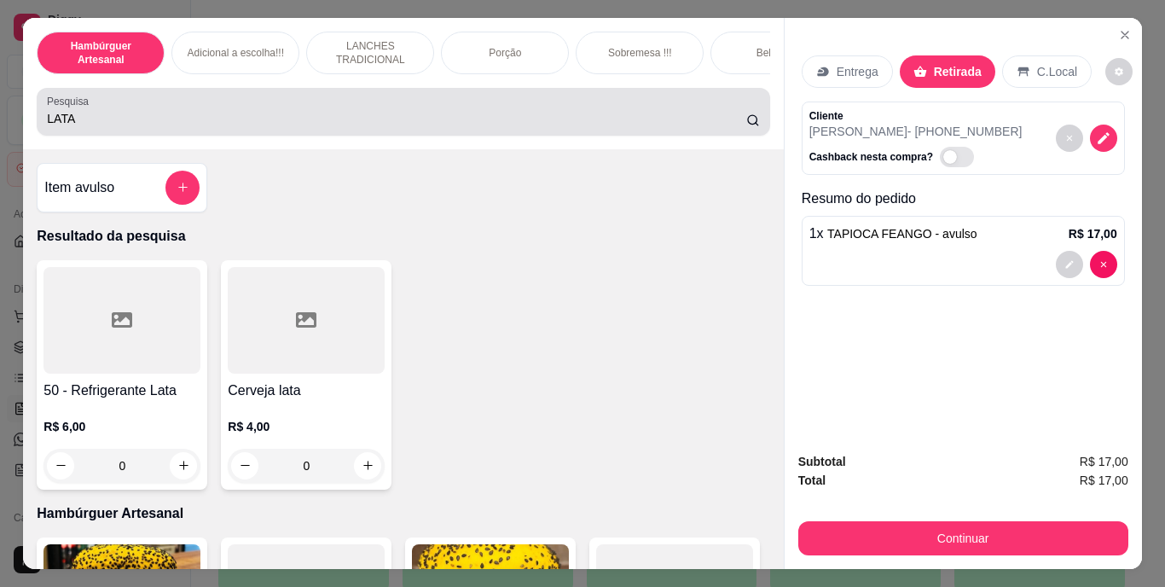
click at [490, 111] on div "LATA" at bounding box center [403, 112] width 712 height 34
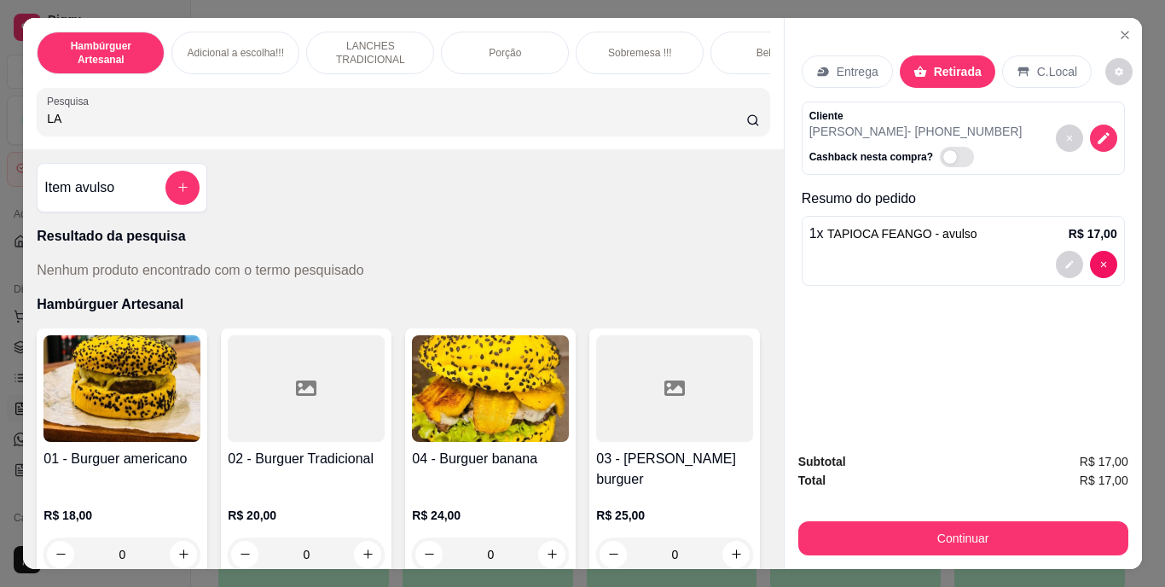
type input "L"
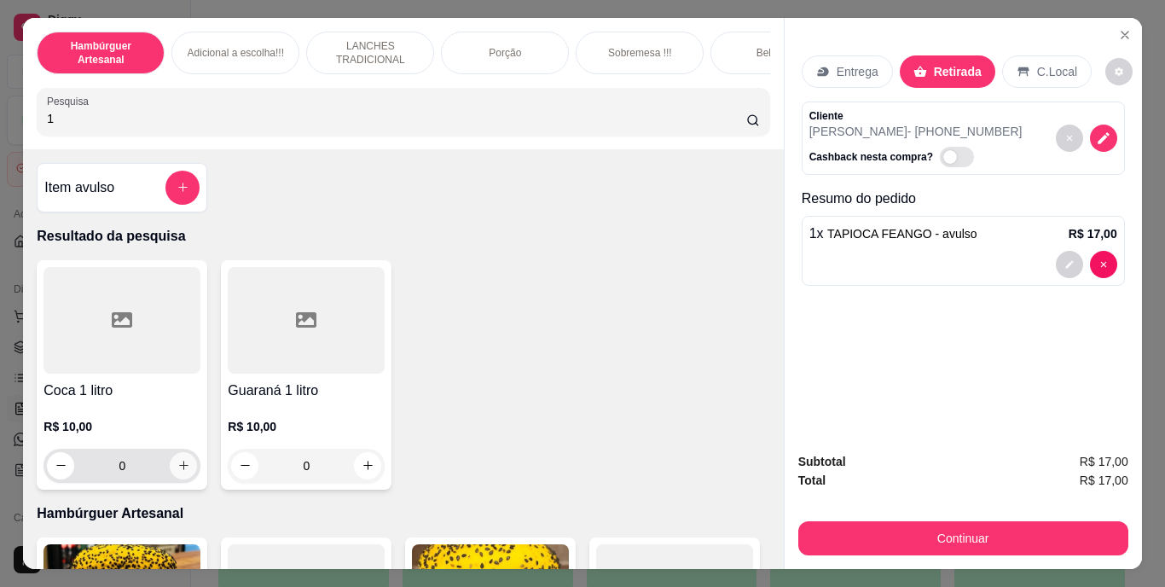
type input "1"
click at [180, 471] on icon "increase-product-quantity" at bounding box center [183, 465] width 13 height 13
type input "1"
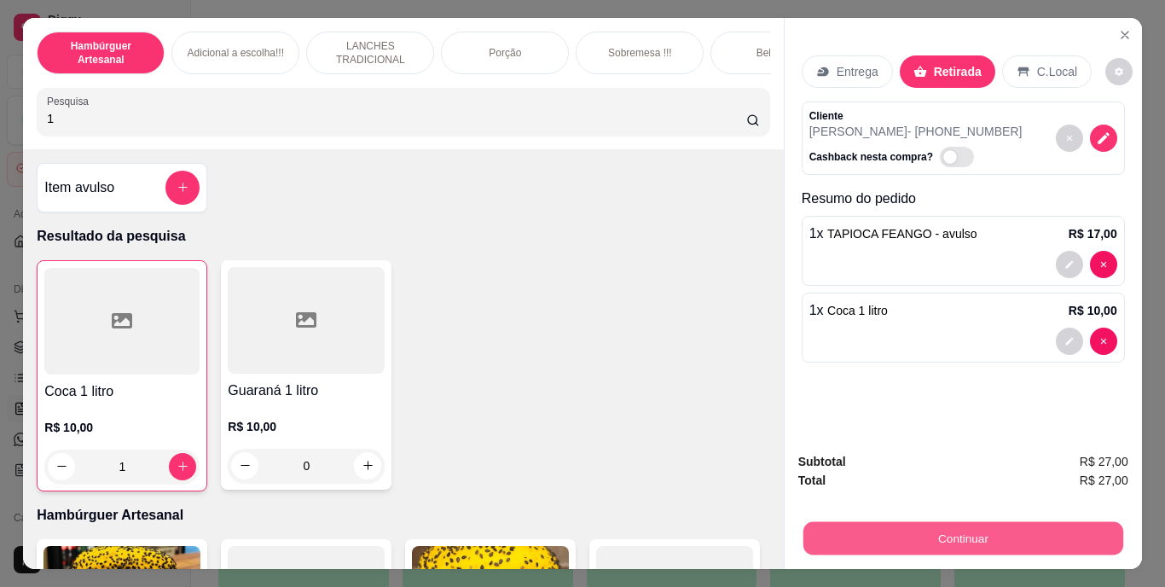
click at [830, 522] on button "Continuar" at bounding box center [962, 538] width 320 height 33
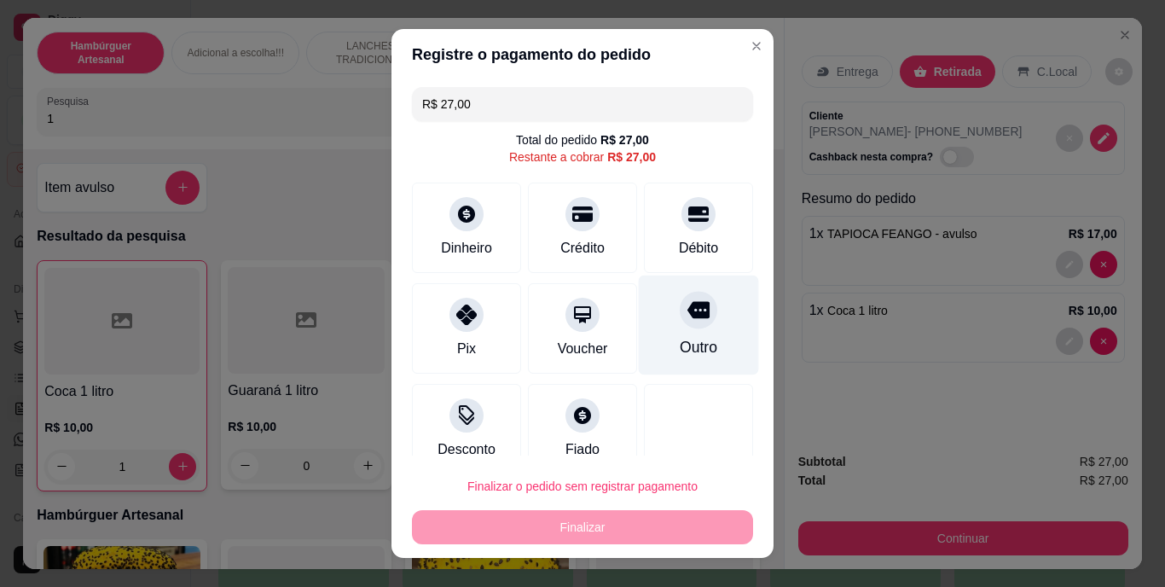
click at [668, 332] on div "Outro" at bounding box center [699, 325] width 120 height 100
type input "R$ 0,00"
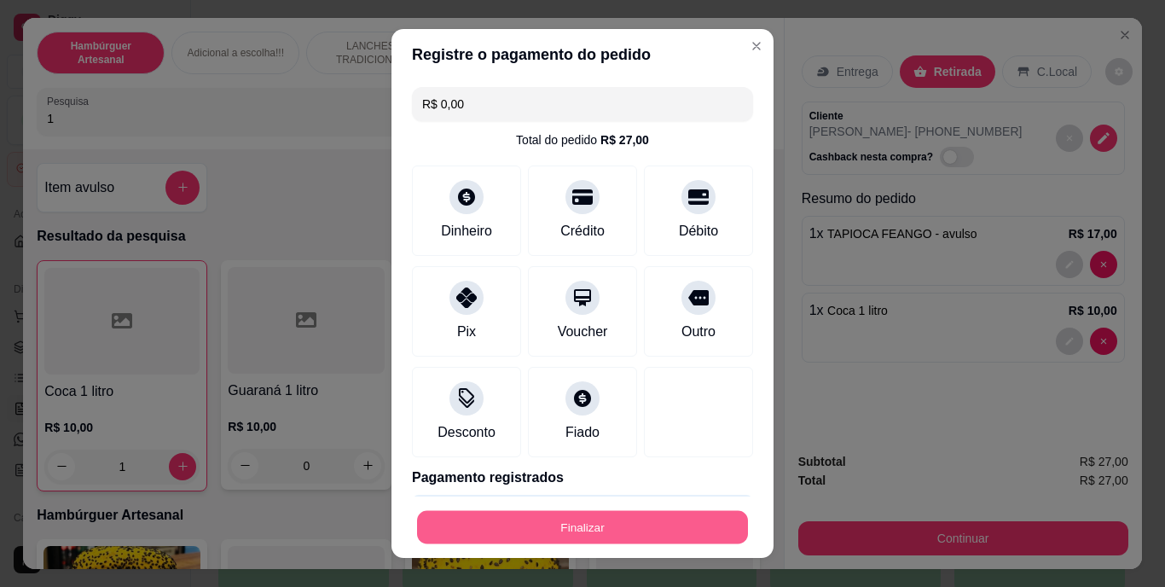
click at [588, 514] on button "Finalizar" at bounding box center [582, 526] width 331 height 33
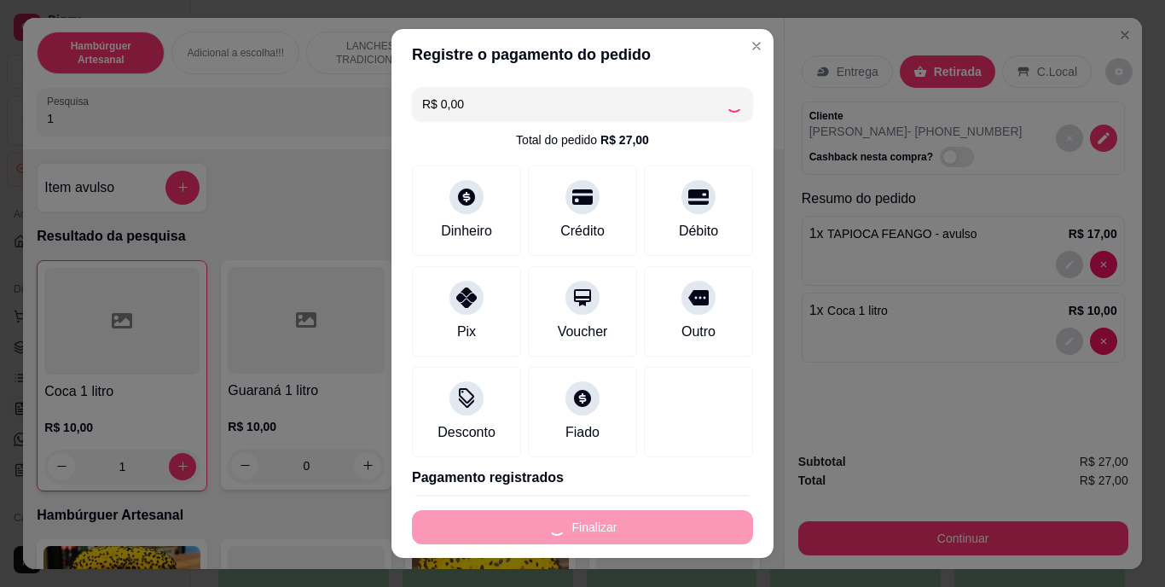
type input "0"
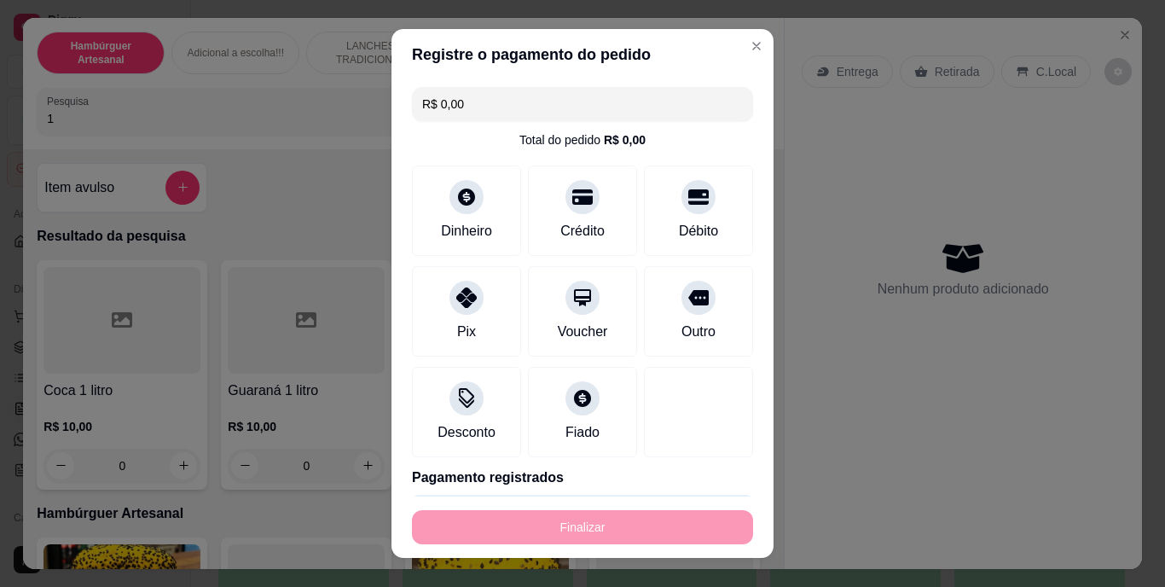
type input "-R$ 27,00"
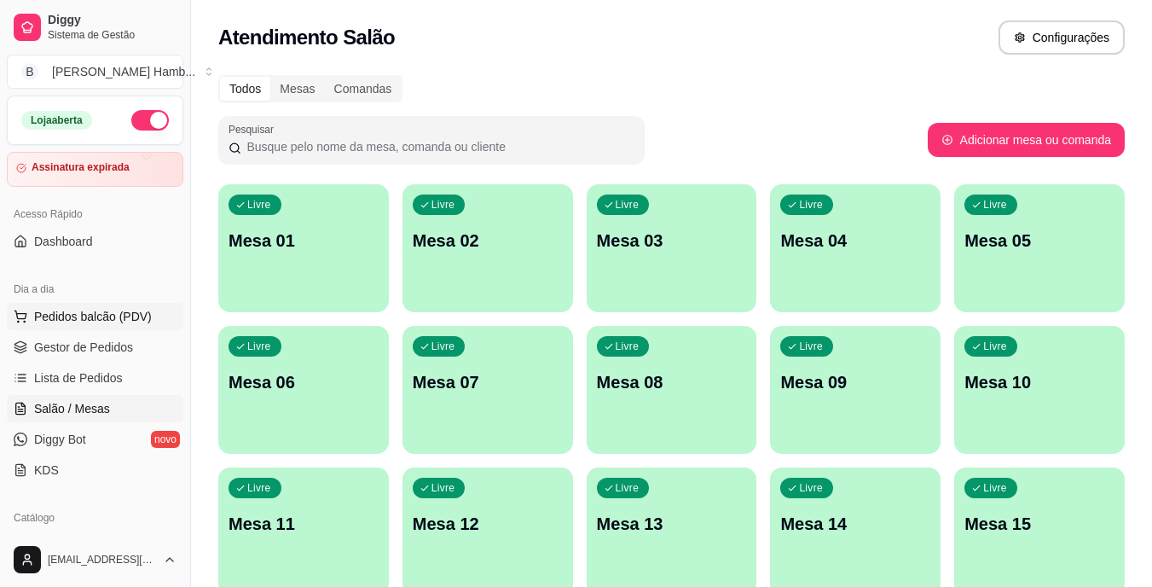
click at [125, 312] on span "Pedidos balcão (PDV)" at bounding box center [93, 316] width 118 height 17
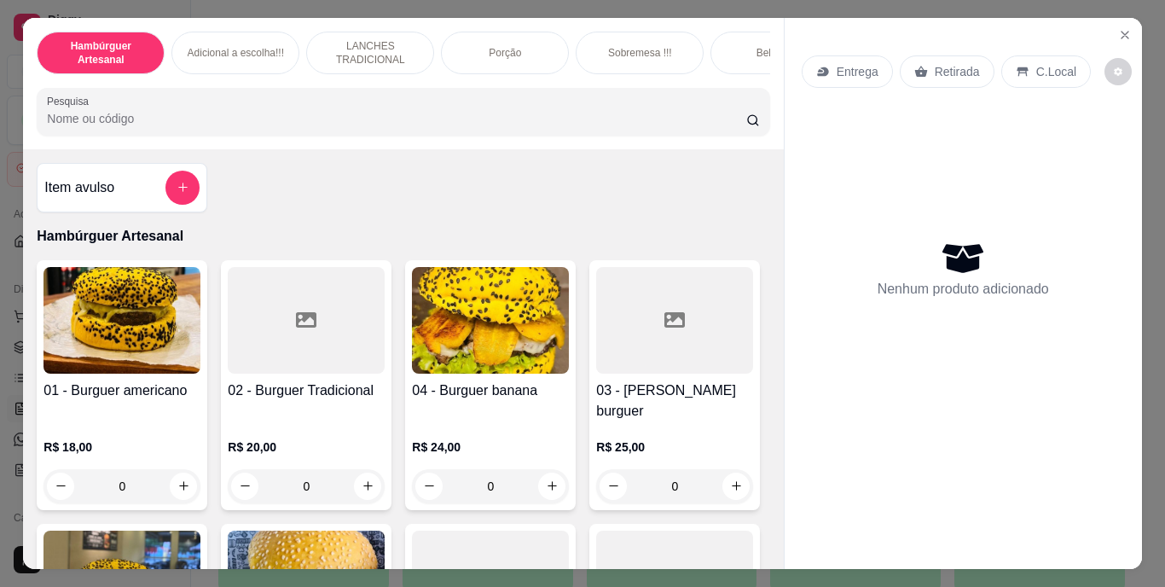
click at [407, 119] on input "Pesquisa" at bounding box center [396, 118] width 699 height 17
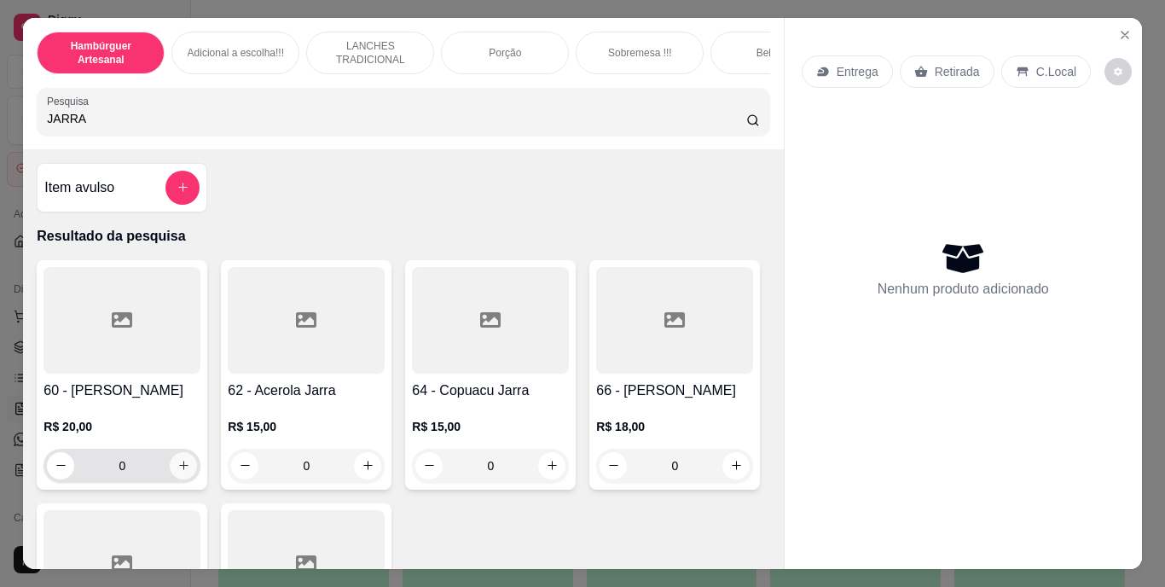
type input "JARRA"
click at [177, 471] on icon "increase-product-quantity" at bounding box center [183, 465] width 13 height 13
type input "1"
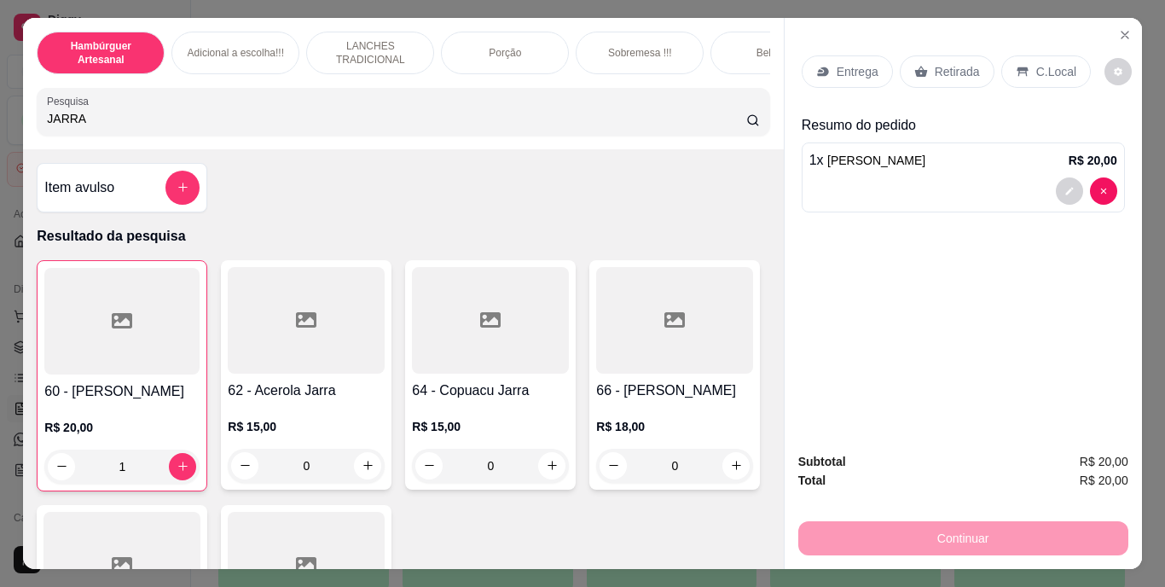
click at [934, 63] on p "Retirada" at bounding box center [956, 71] width 45 height 17
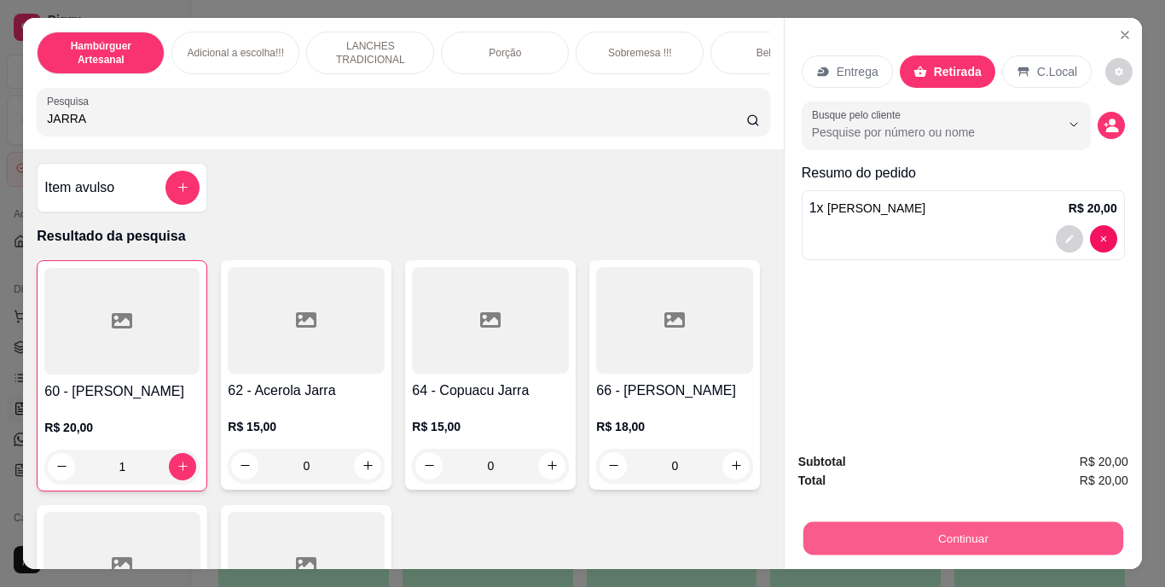
click at [895, 522] on button "Continuar" at bounding box center [962, 538] width 320 height 33
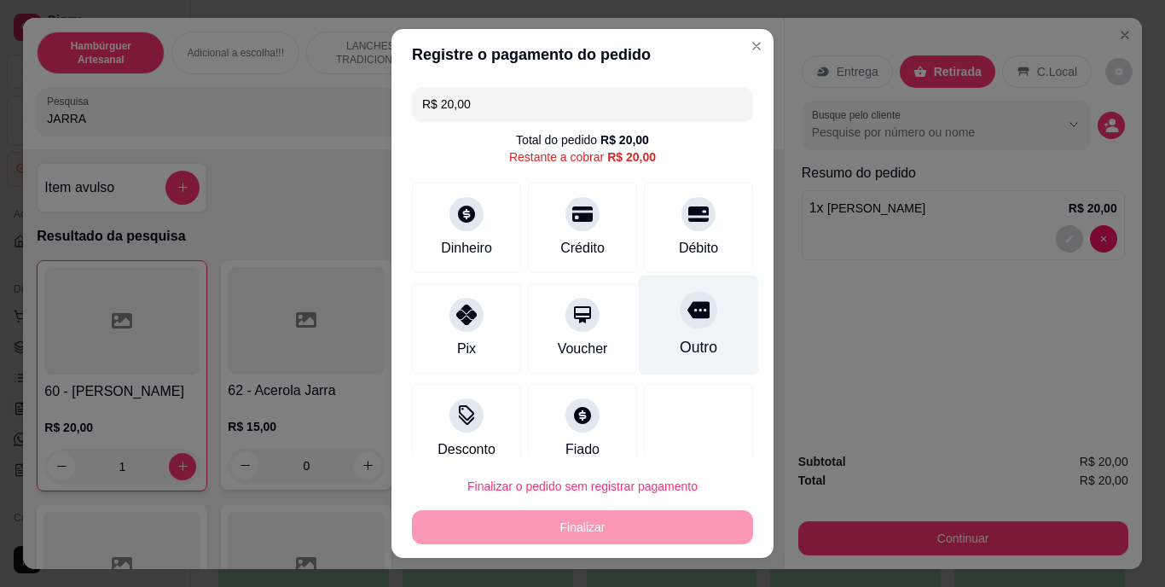
click at [661, 332] on div "Outro" at bounding box center [699, 325] width 120 height 100
type input "R$ 0,00"
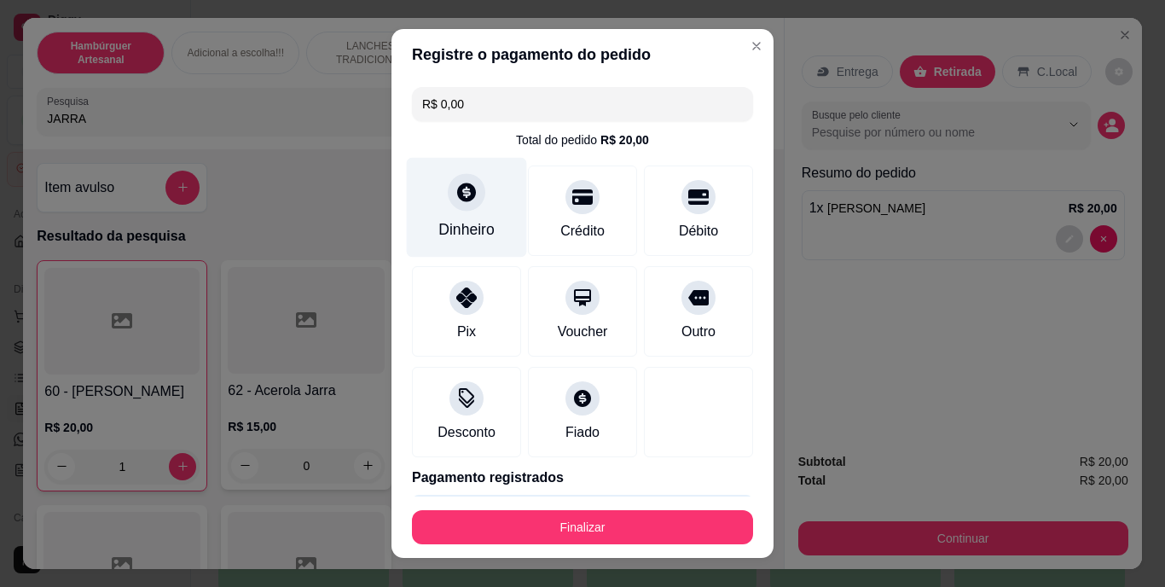
click at [453, 209] on div at bounding box center [467, 193] width 38 height 38
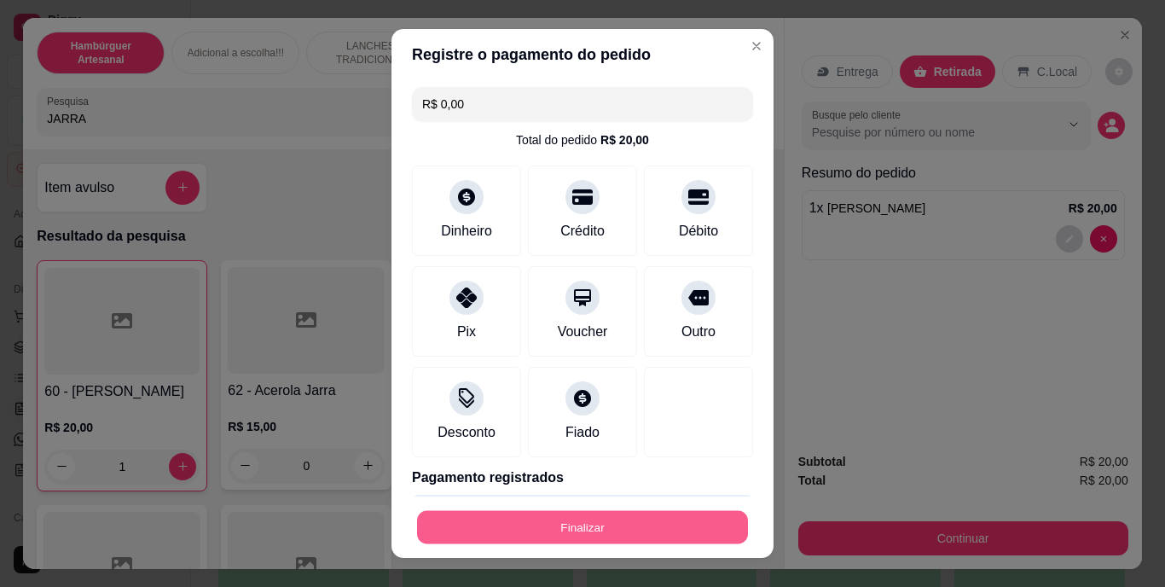
click at [583, 535] on button "Finalizar" at bounding box center [582, 526] width 331 height 33
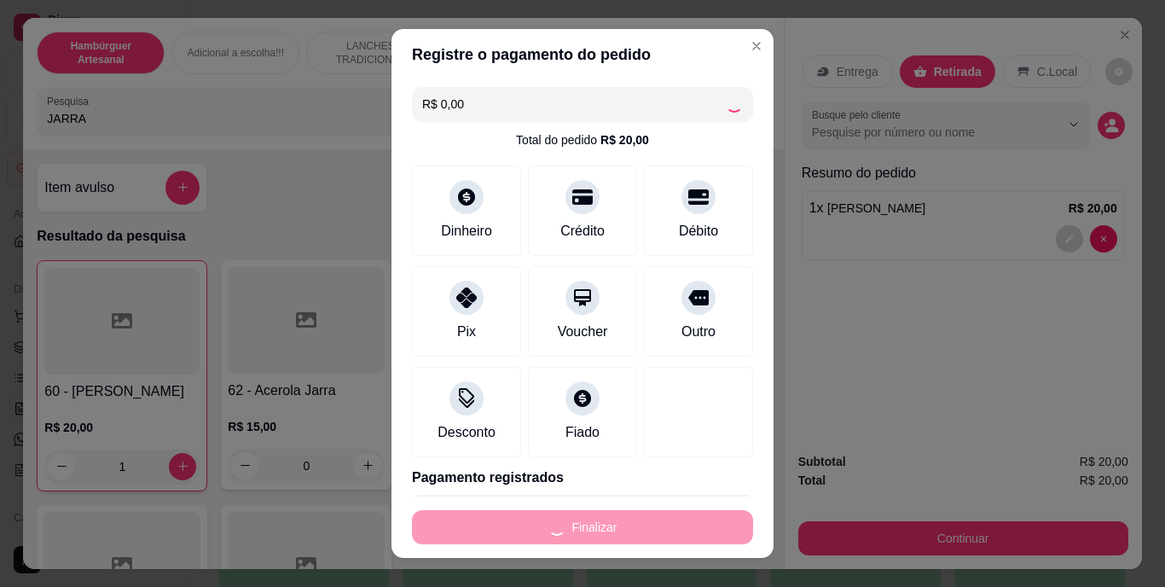
type input "0"
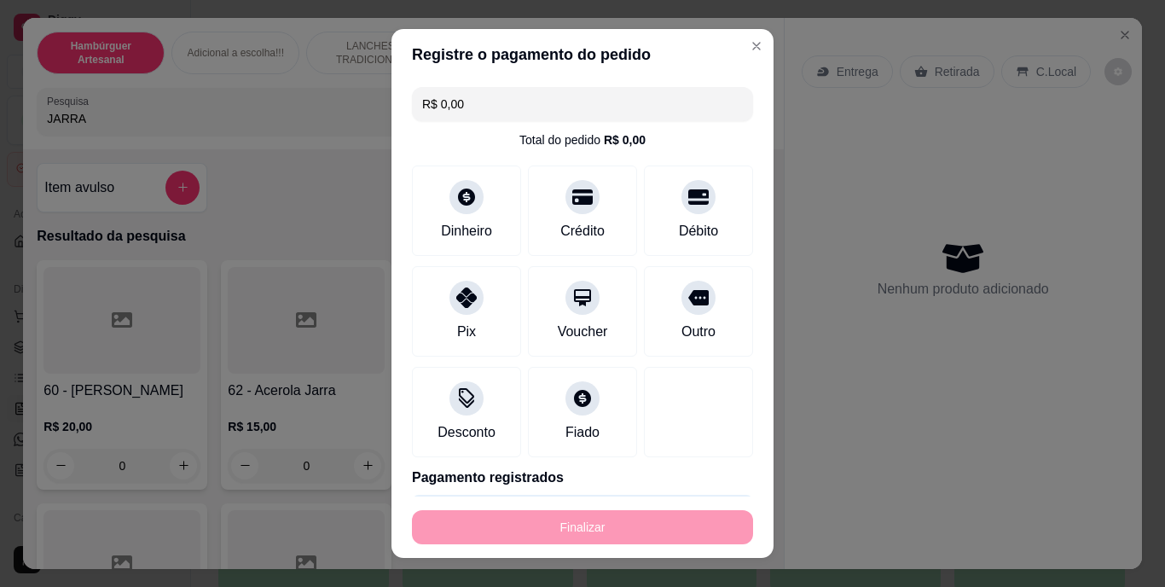
type input "-R$ 20,00"
